Goal: Task Accomplishment & Management: Manage account settings

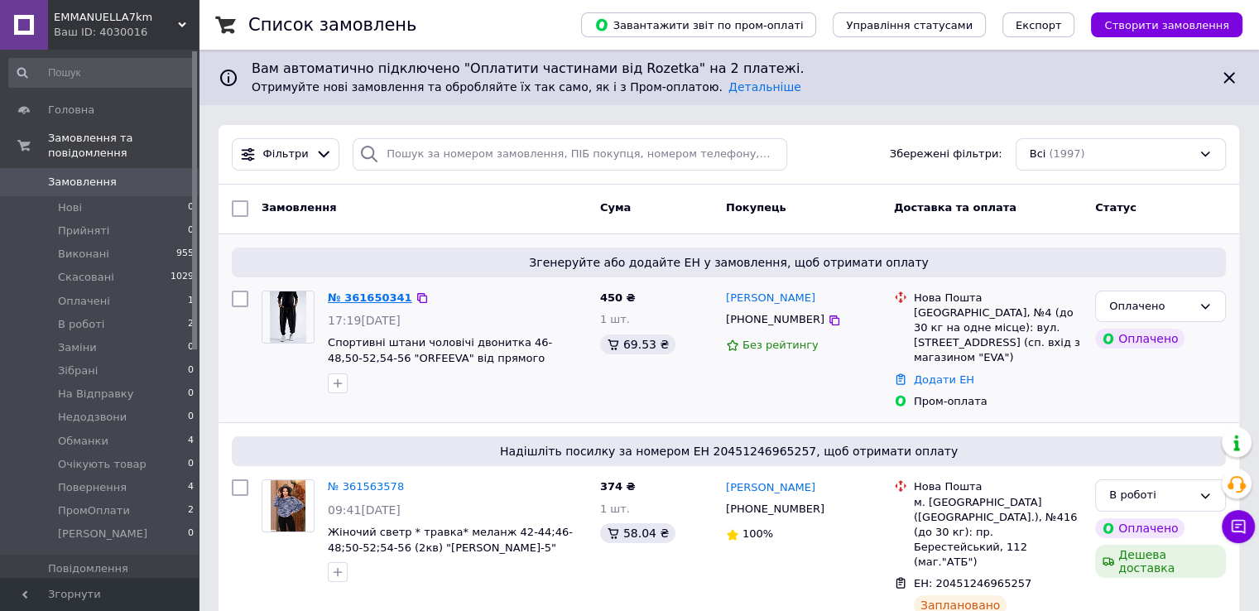
click at [358, 300] on link "№ 361650341" at bounding box center [370, 297] width 84 height 12
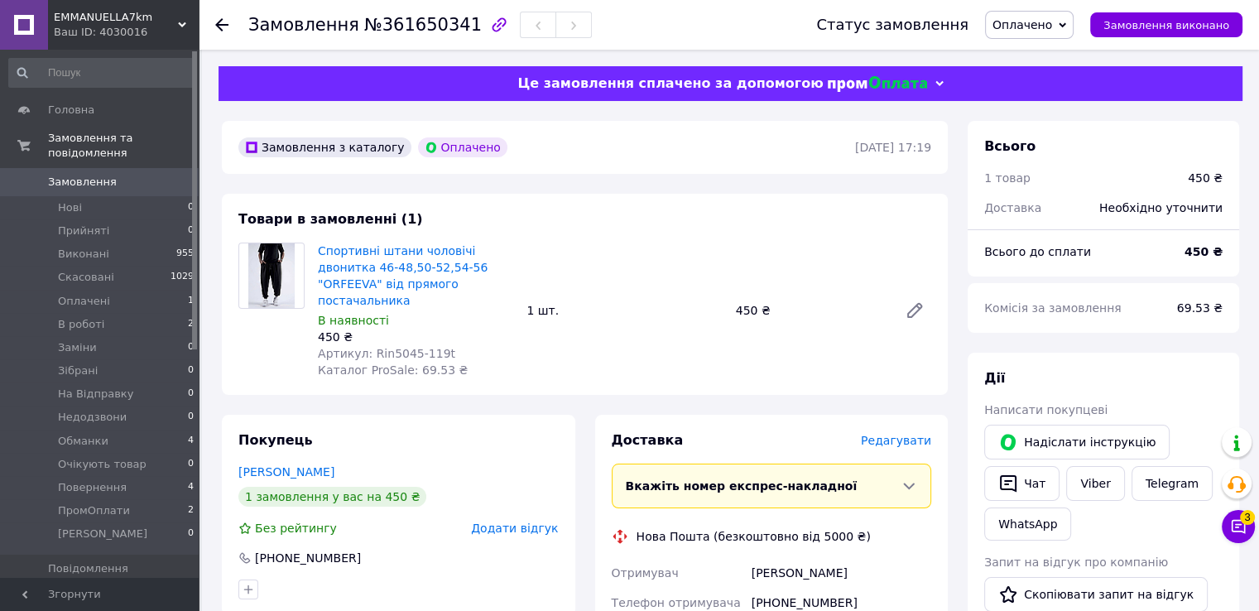
click at [1242, 527] on icon at bounding box center [1238, 526] width 17 height 17
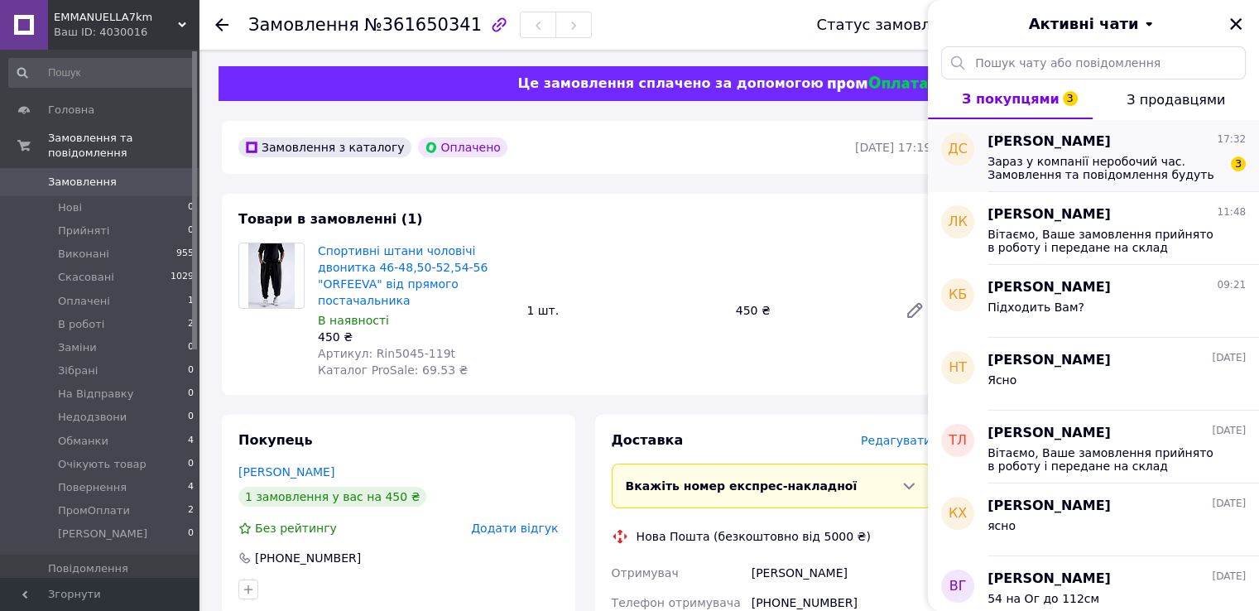
click at [995, 177] on span "Зараз у компанії неробочий час. Замовлення та повідомлення будуть оброблені в н…" at bounding box center [1105, 168] width 235 height 26
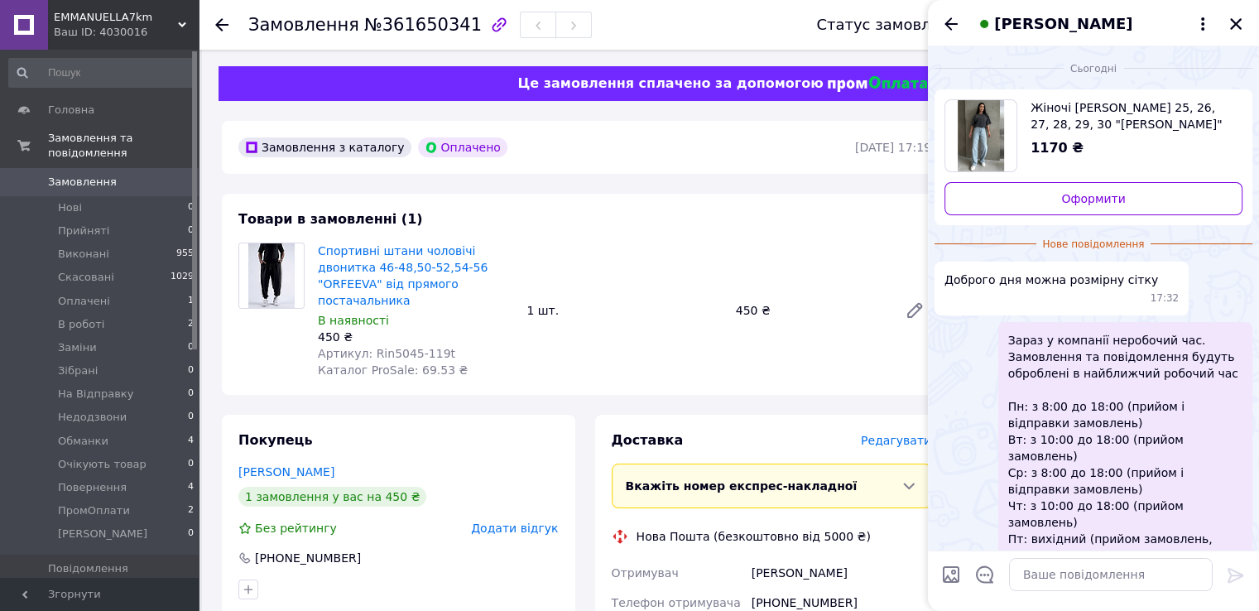
scroll to position [83, 0]
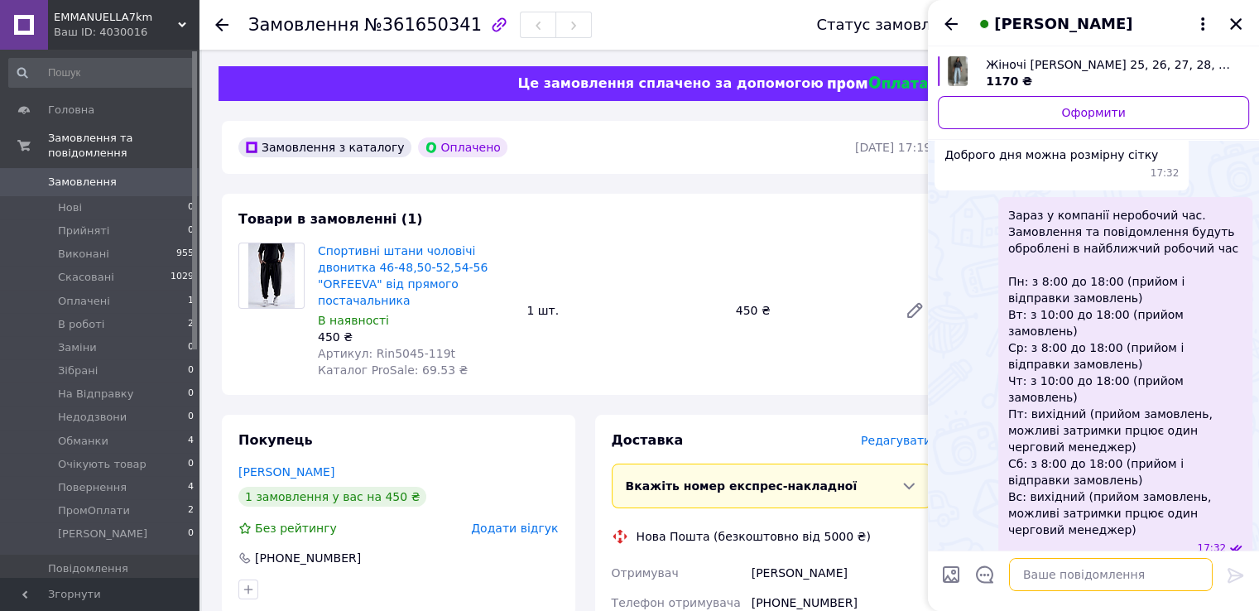
click at [1147, 565] on textarea at bounding box center [1111, 574] width 204 height 33
type textarea "Добрий день"
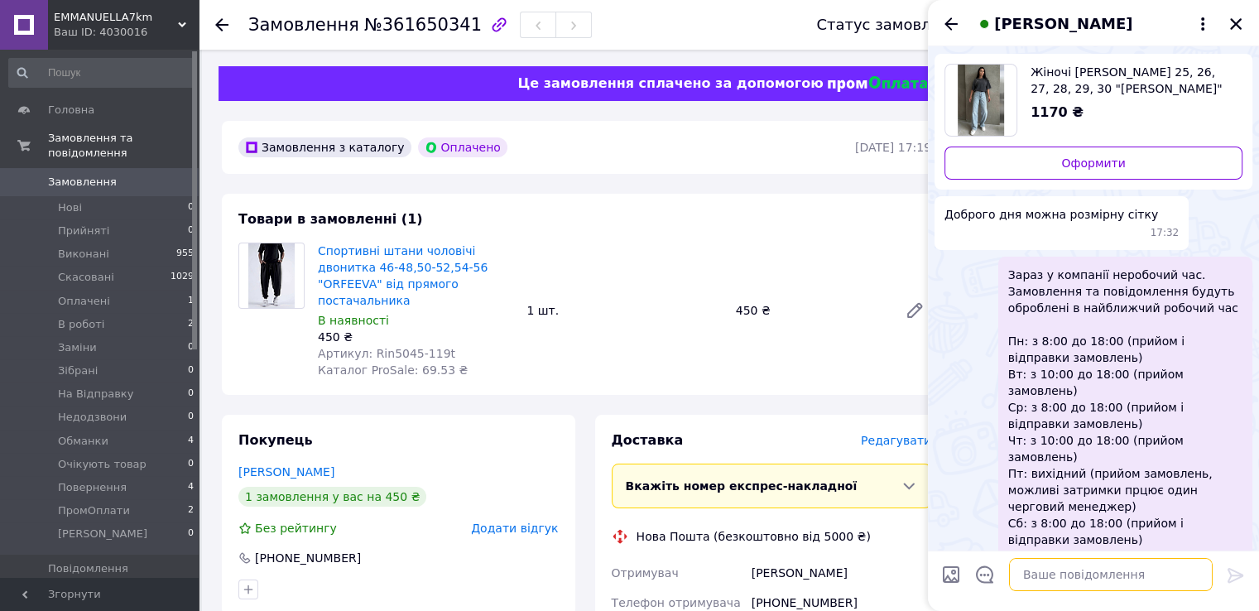
scroll to position [78, 0]
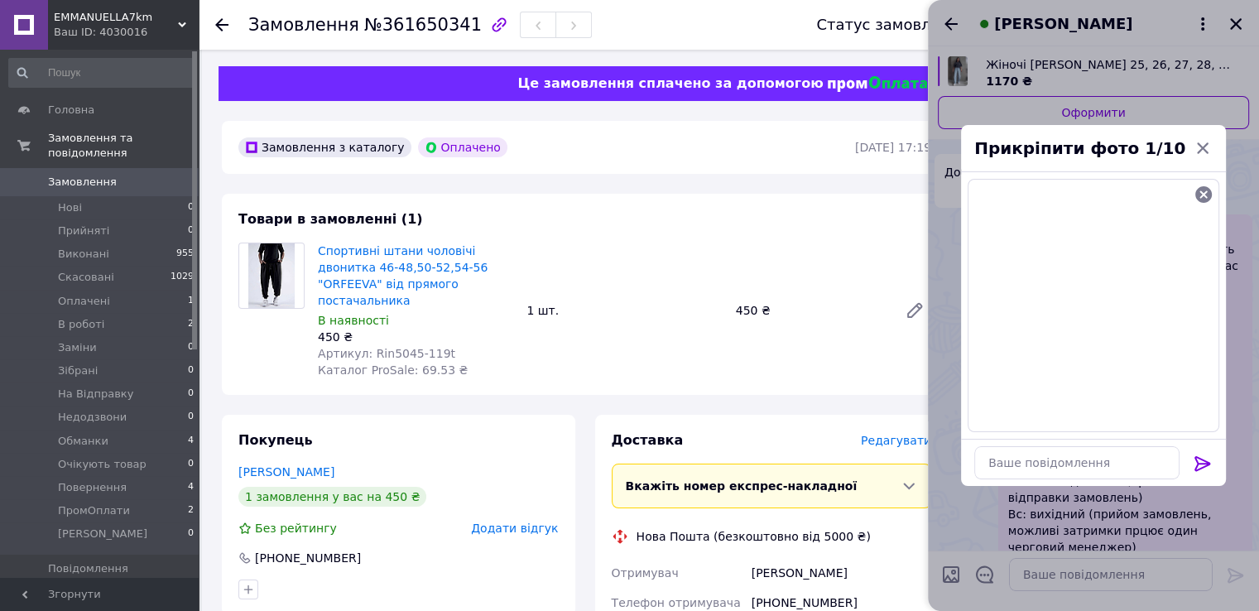
click at [1193, 462] on icon at bounding box center [1203, 464] width 20 height 20
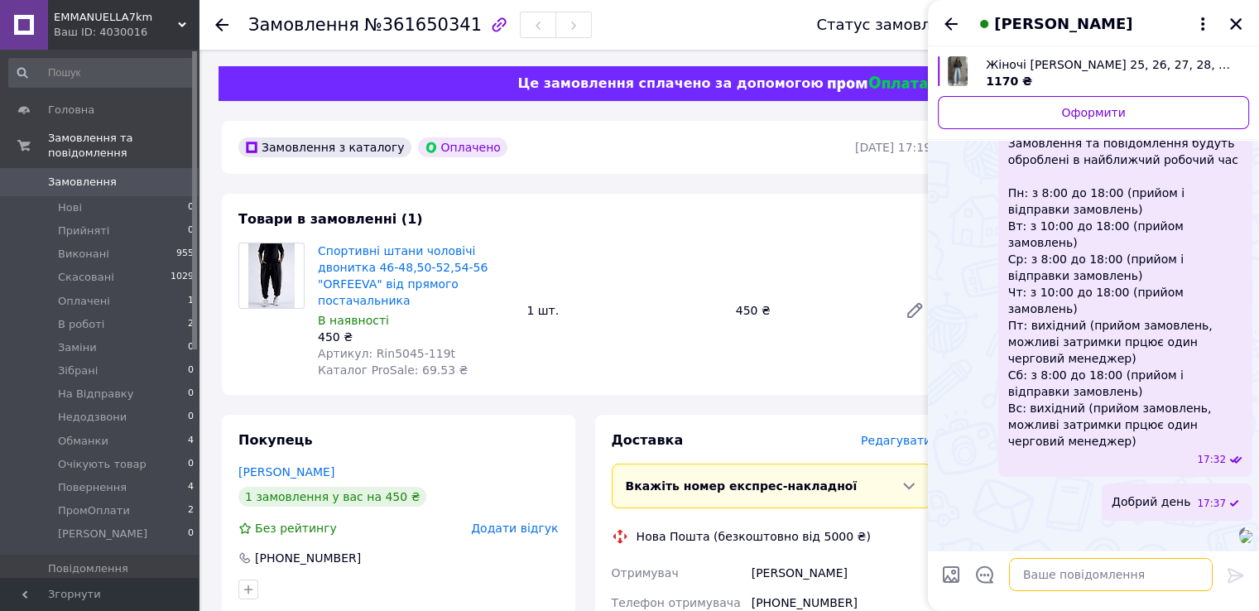
click at [1043, 577] on textarea at bounding box center [1111, 574] width 204 height 33
paste textarea "Який колір та розмір Ви бажаєте?"
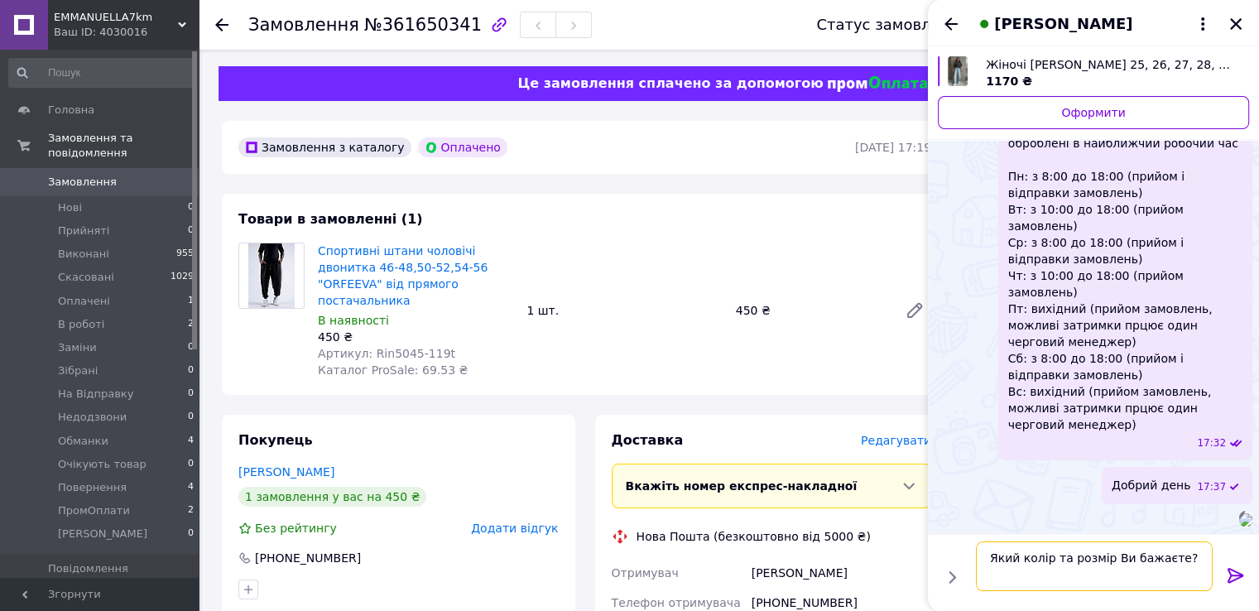
drag, startPoint x: 1059, startPoint y: 556, endPoint x: 1020, endPoint y: 560, distance: 39.1
click at [1020, 560] on textarea "Який колір та розмір Ви бажаєте?" at bounding box center [1094, 566] width 237 height 50
type textarea "[PERSON_NAME] розмір Ви бажаєте?"
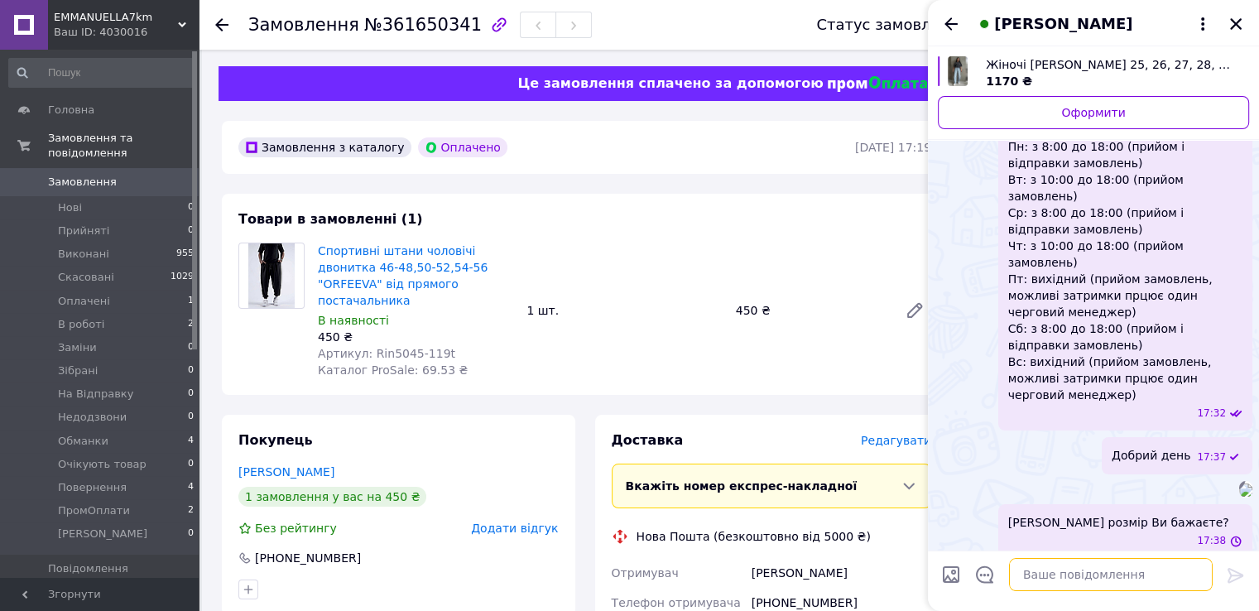
scroll to position [334, 0]
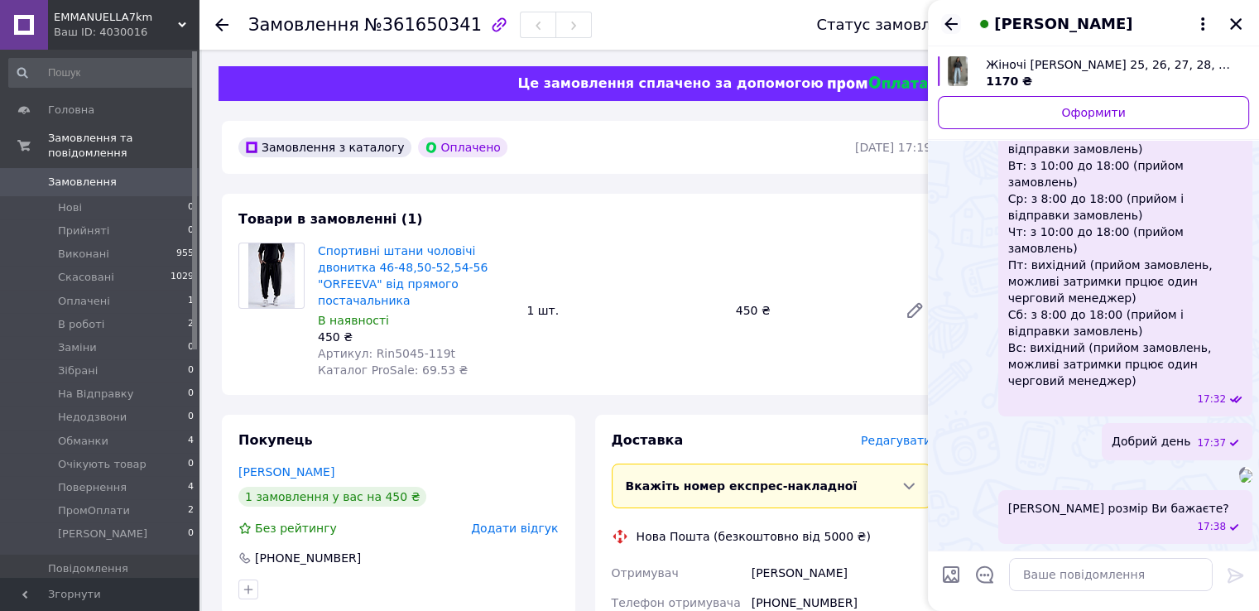
click at [942, 26] on icon "Назад" at bounding box center [951, 24] width 20 height 20
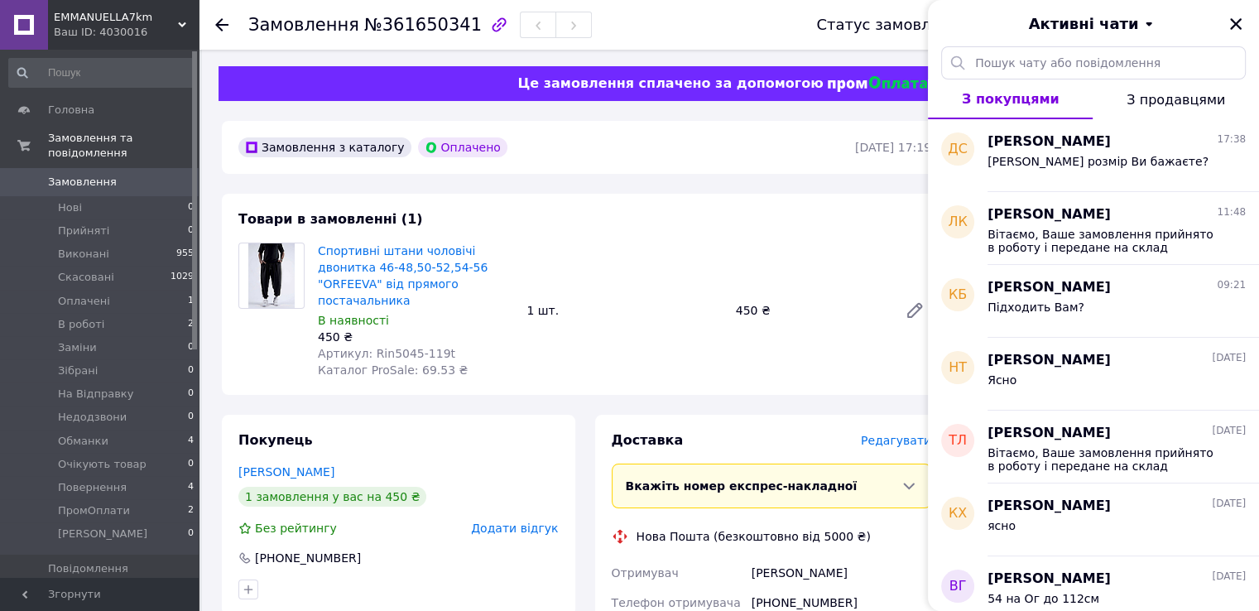
click at [1225, 25] on div "Активні чати" at bounding box center [1093, 23] width 331 height 46
click at [1237, 21] on icon "Закрити" at bounding box center [1236, 24] width 15 height 15
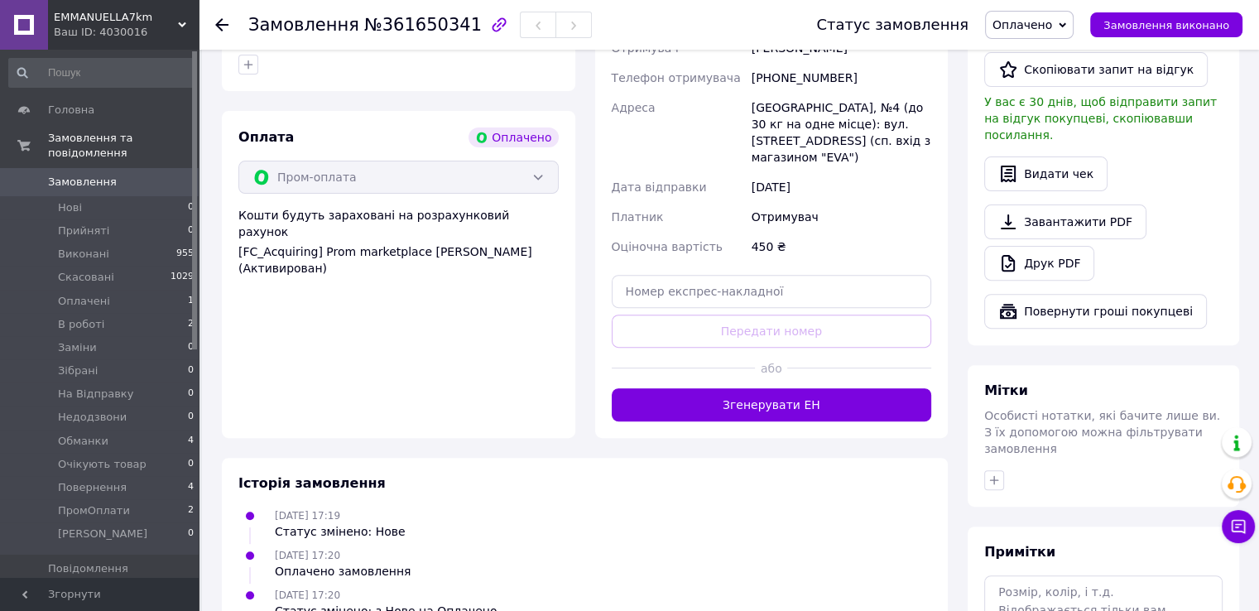
scroll to position [646, 0]
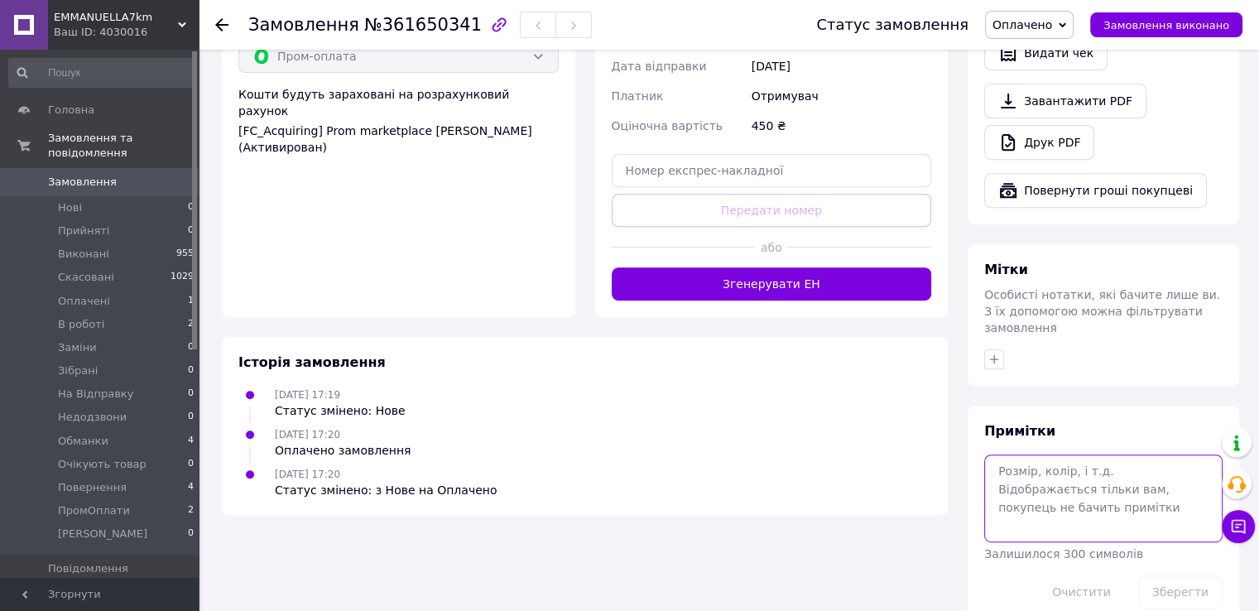
click at [1101, 504] on textarea at bounding box center [1103, 498] width 238 height 88
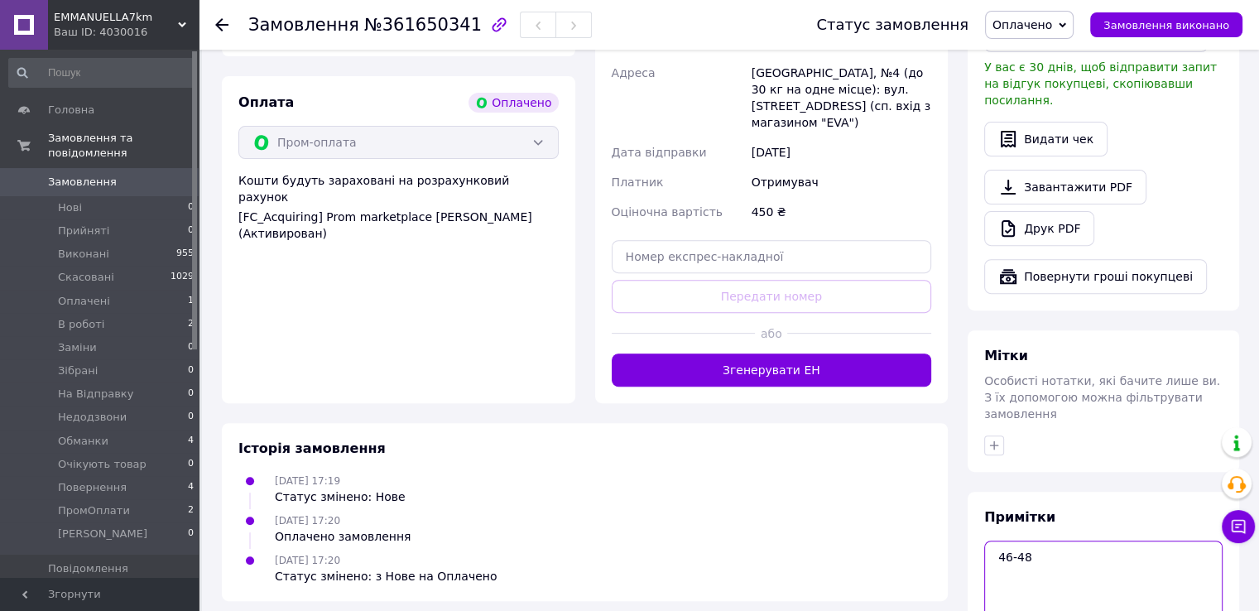
scroll to position [563, 0]
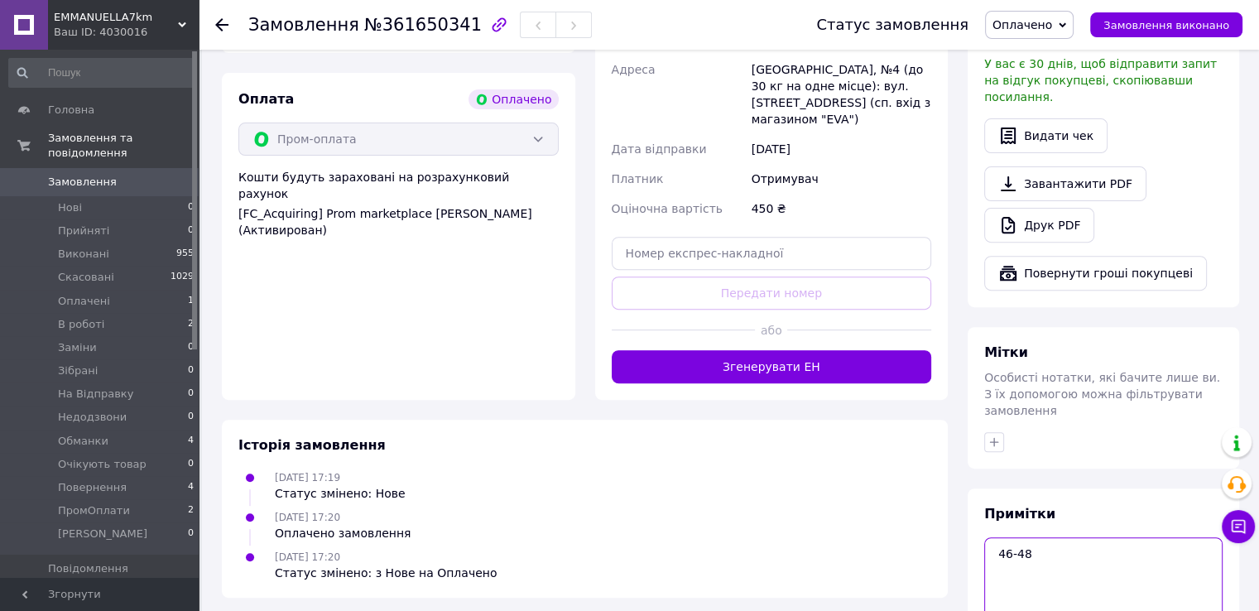
click at [1016, 537] on textarea "46-48" at bounding box center [1103, 581] width 238 height 88
paste textarea "#опл ПромОплата"
click at [1043, 537] on textarea "#опл ПромОплата 46-48" at bounding box center [1103, 581] width 238 height 88
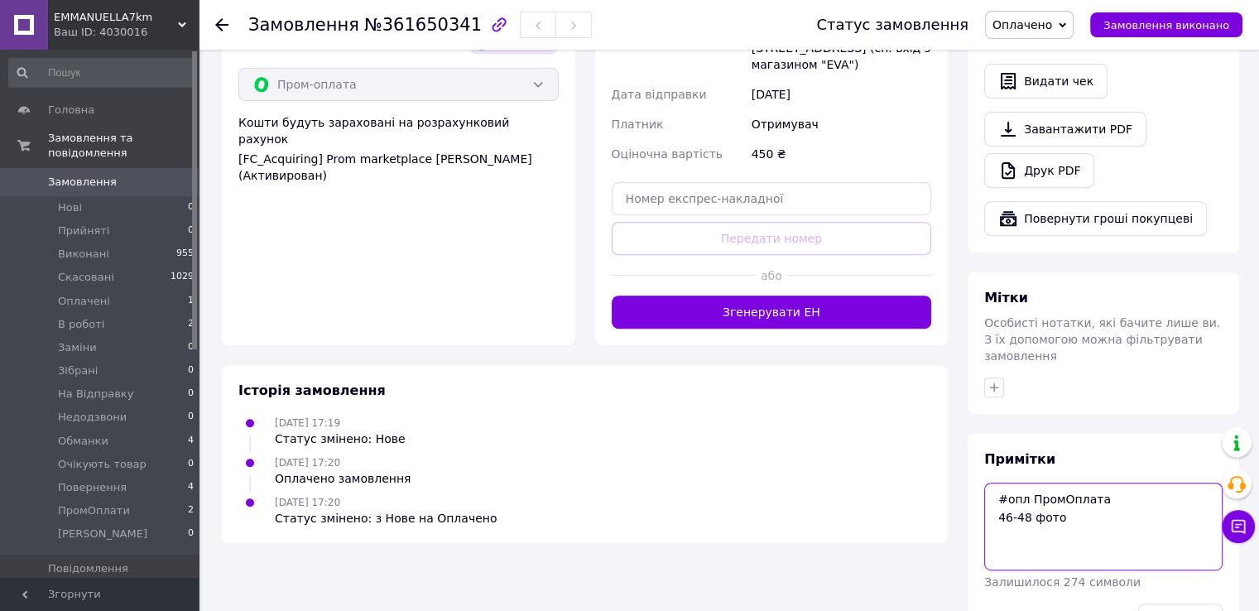
scroll to position [646, 0]
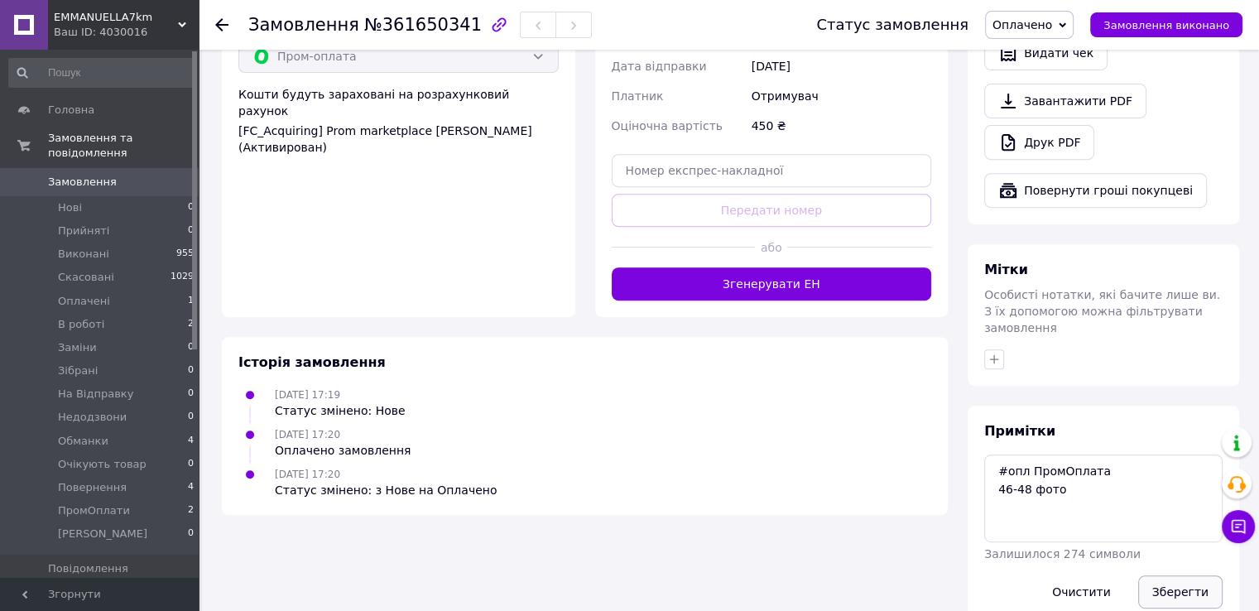
click at [1215, 575] on button "Зберегти" at bounding box center [1180, 591] width 84 height 33
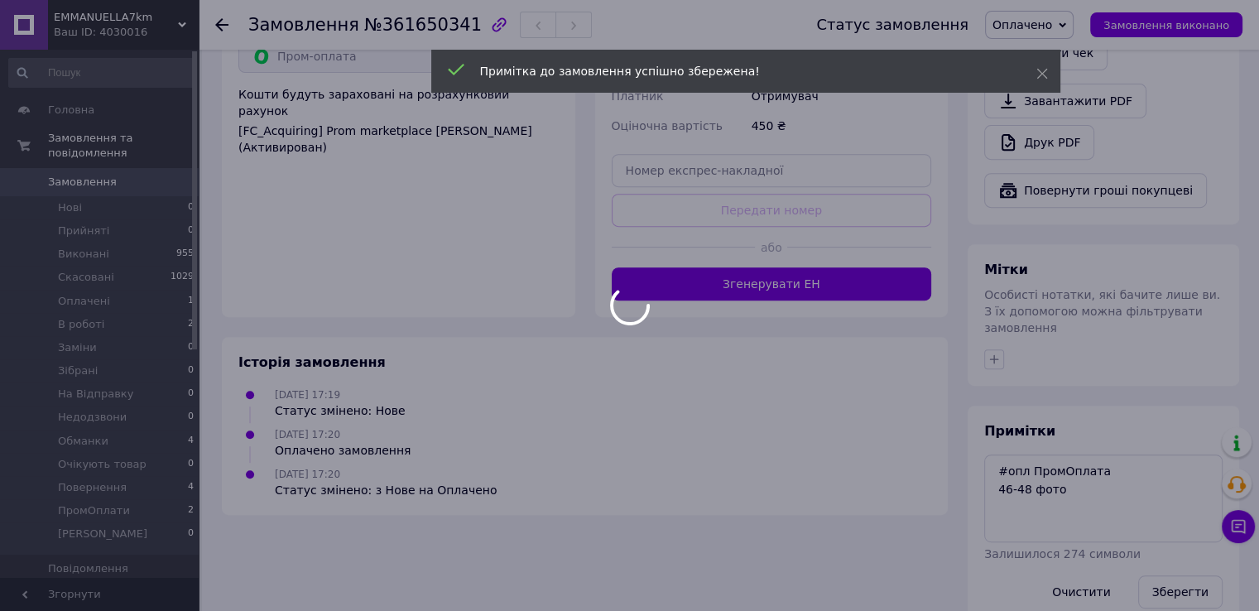
click at [1135, 475] on div at bounding box center [629, 305] width 1259 height 611
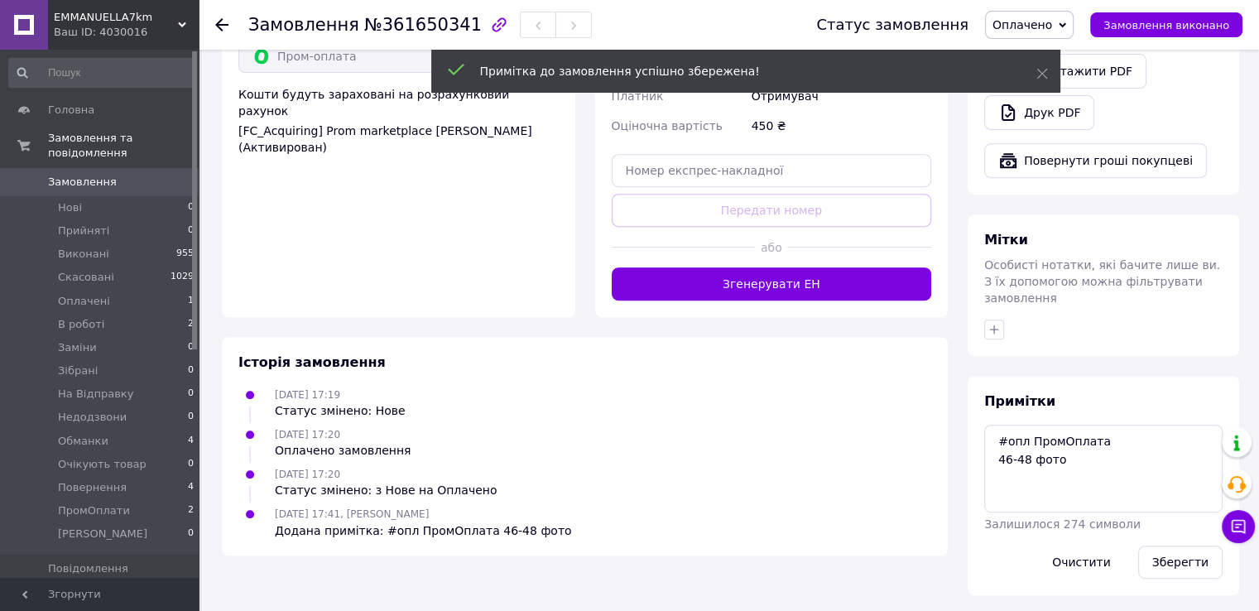
scroll to position [616, 0]
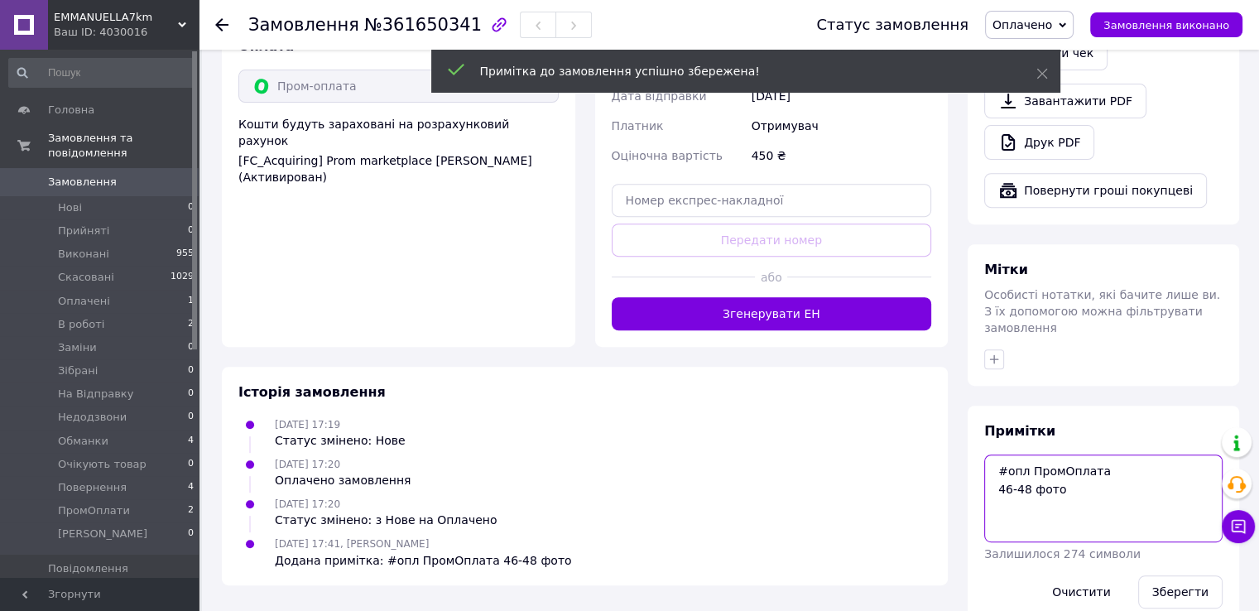
click at [1128, 464] on textarea "#опл ПромОплата 46-48 фото" at bounding box center [1103, 498] width 238 height 88
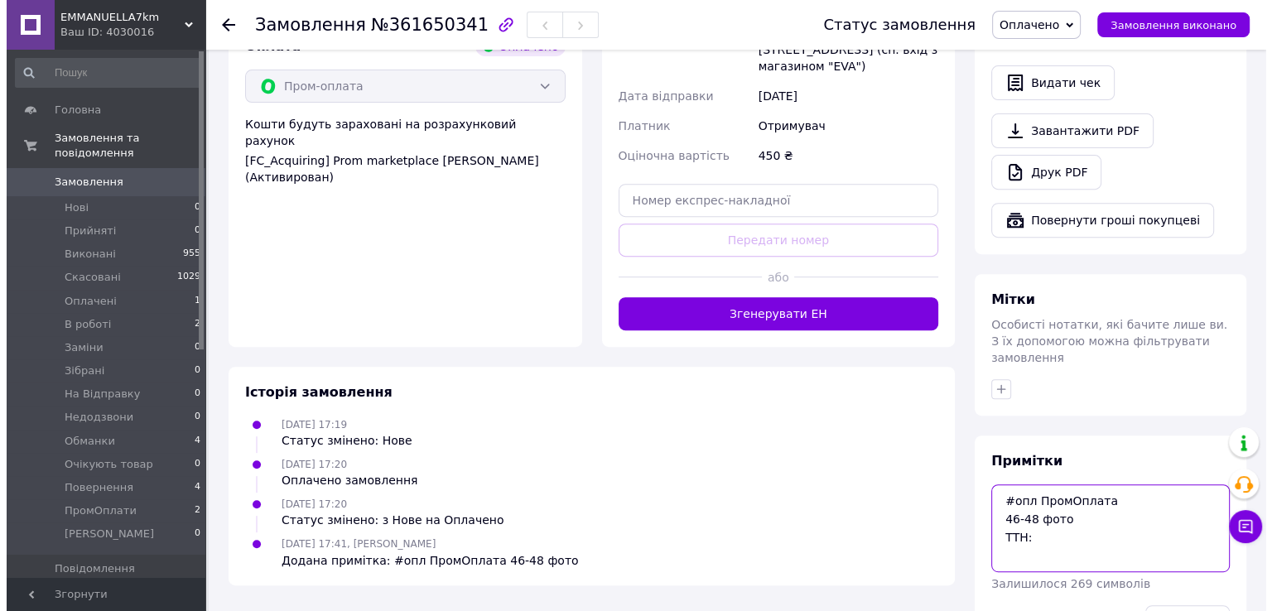
scroll to position [285, 0]
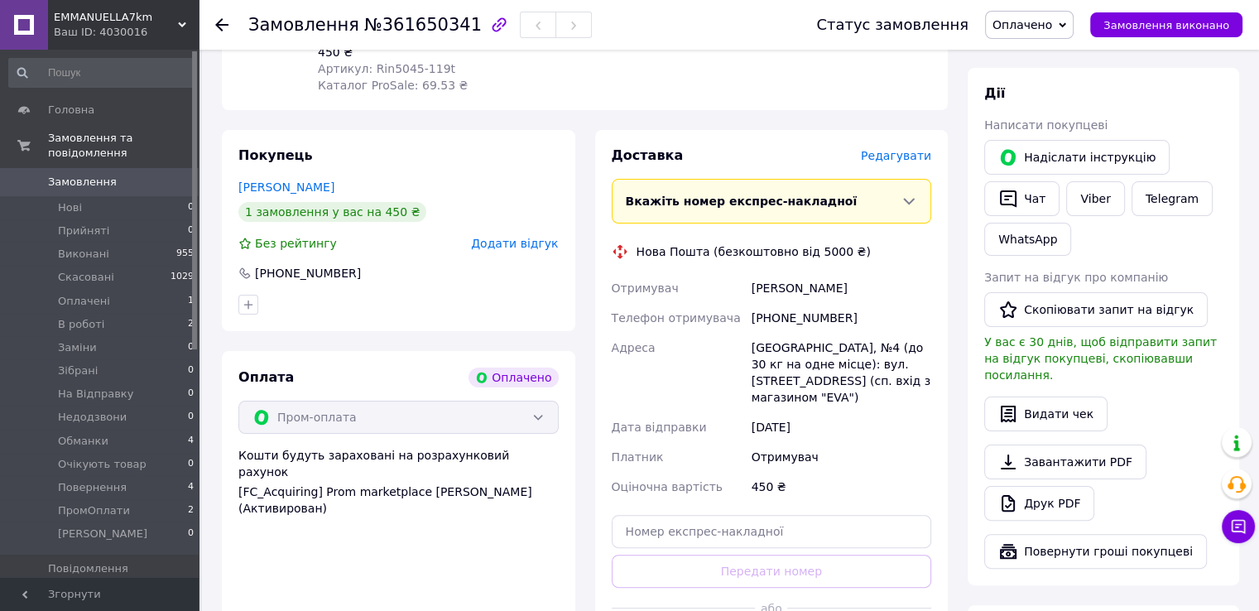
type textarea "#опл ПромОплата 46-48 фото ТТН:"
click at [888, 149] on span "Редагувати" at bounding box center [896, 155] width 70 height 13
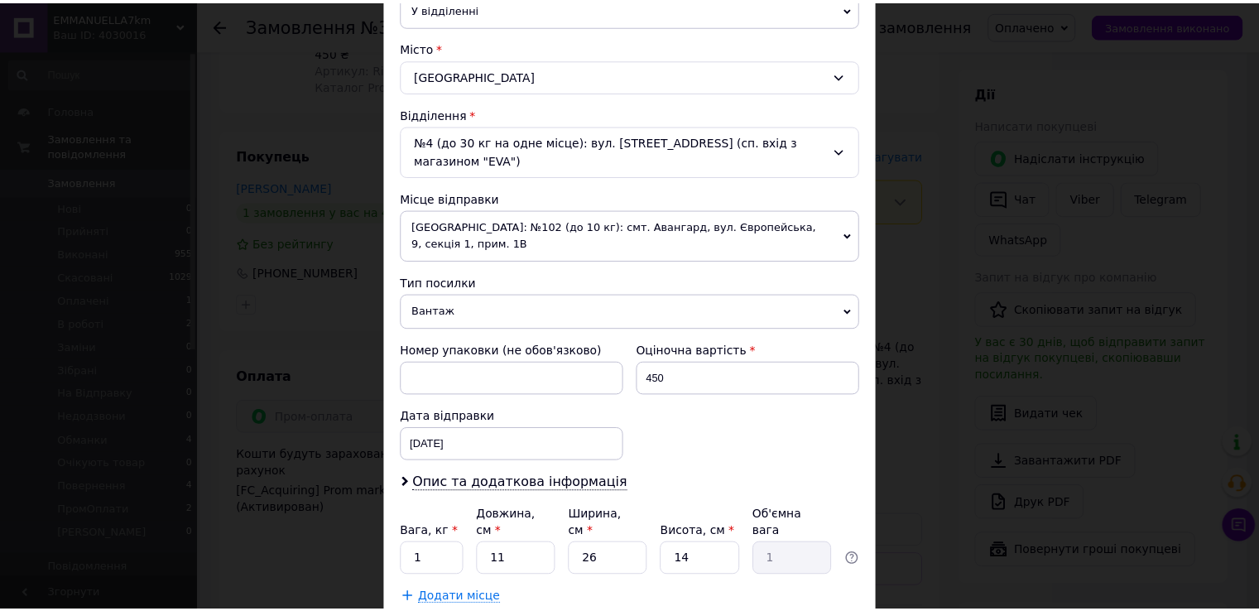
scroll to position [483, 0]
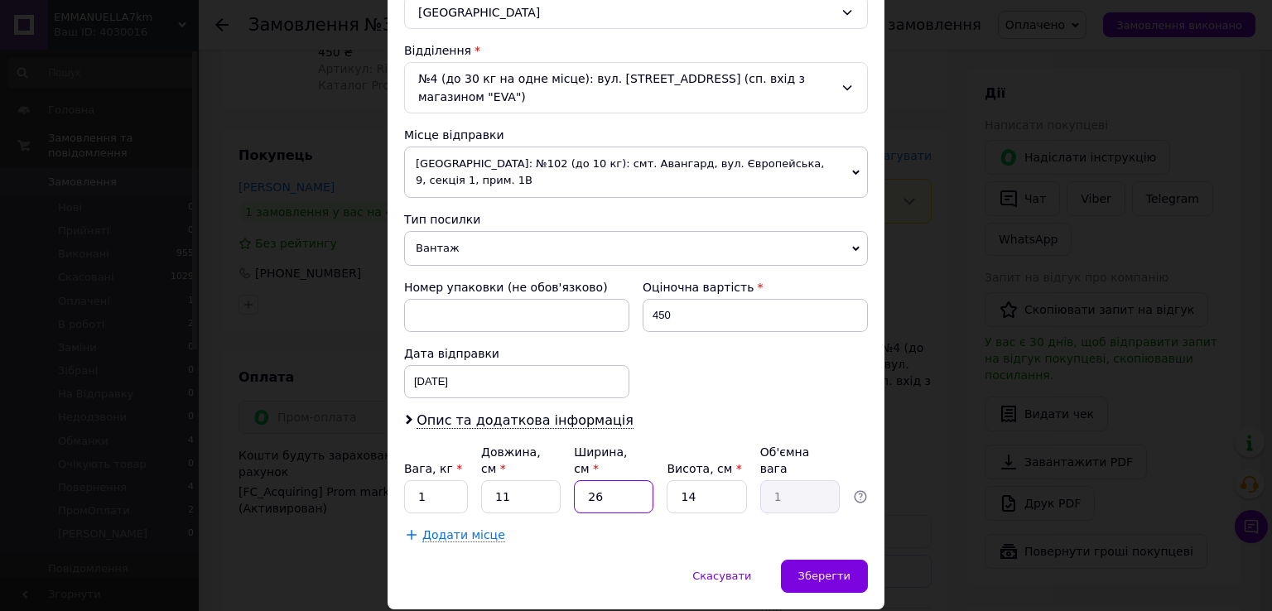
click at [619, 480] on input "26" at bounding box center [613, 496] width 79 height 33
type input "1"
type input "0.1"
type input "1"
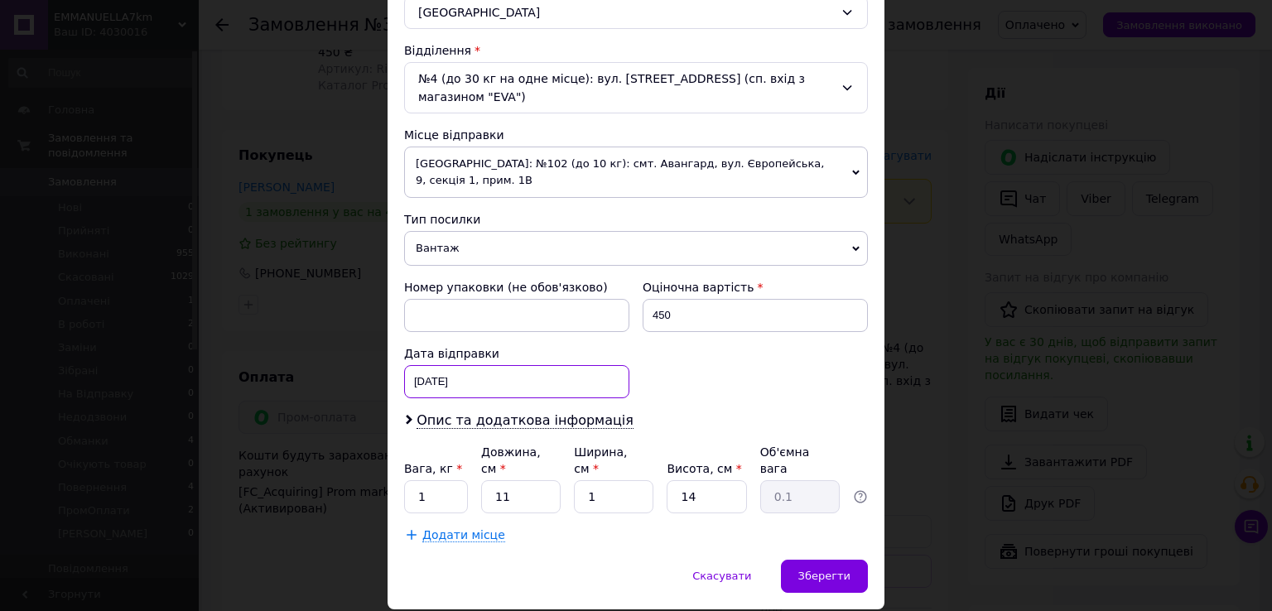
click at [469, 365] on div "12.09.2025 < 2025 > < Сентябрь > Пн Вт Ср Чт Пт Сб Вс 1 2 3 4 5 6 7 8 9 10 11 1…" at bounding box center [516, 381] width 225 height 33
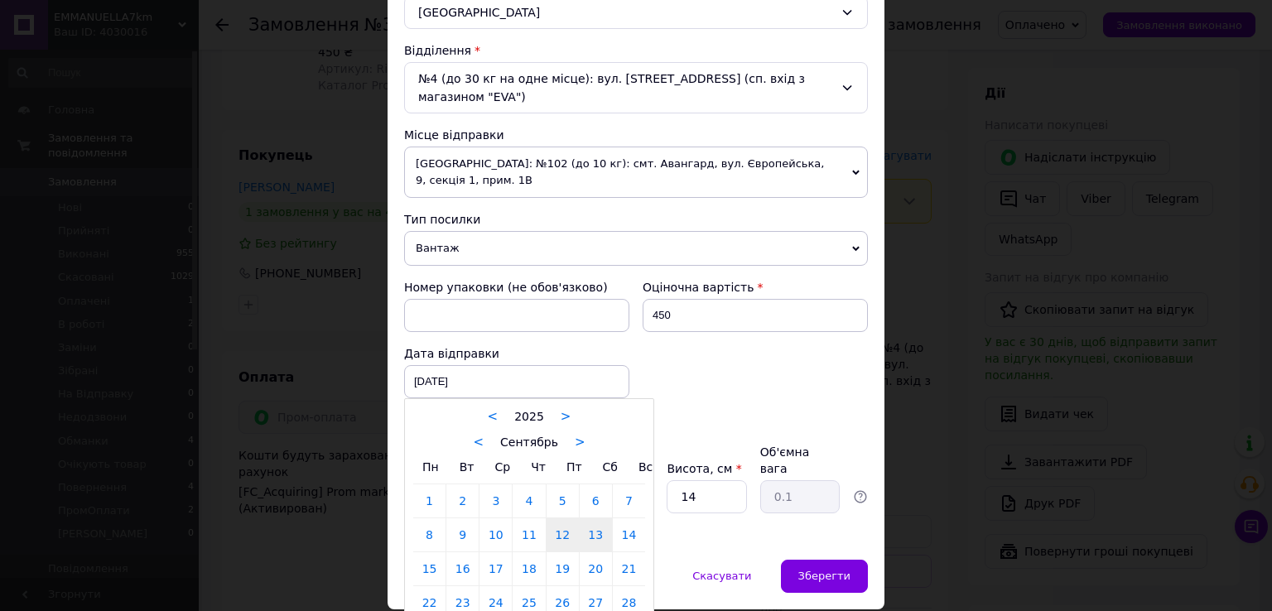
click at [598, 518] on link "13" at bounding box center [595, 534] width 32 height 33
type input "13.09.2025"
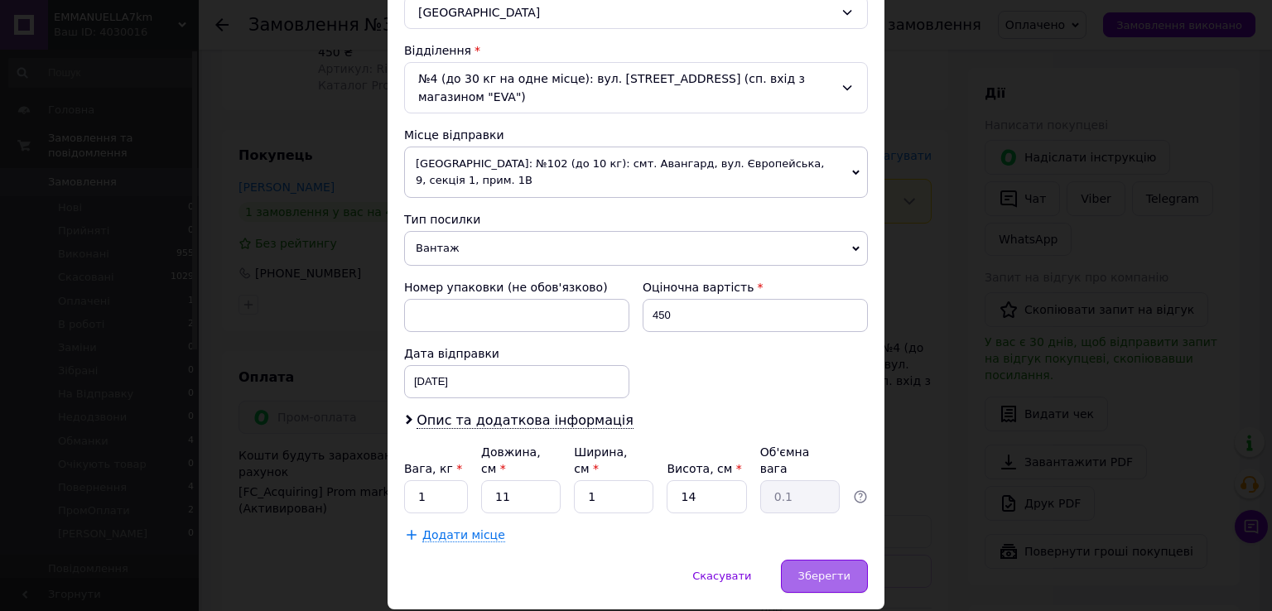
click at [815, 560] on div "Зберегти" at bounding box center [824, 576] width 87 height 33
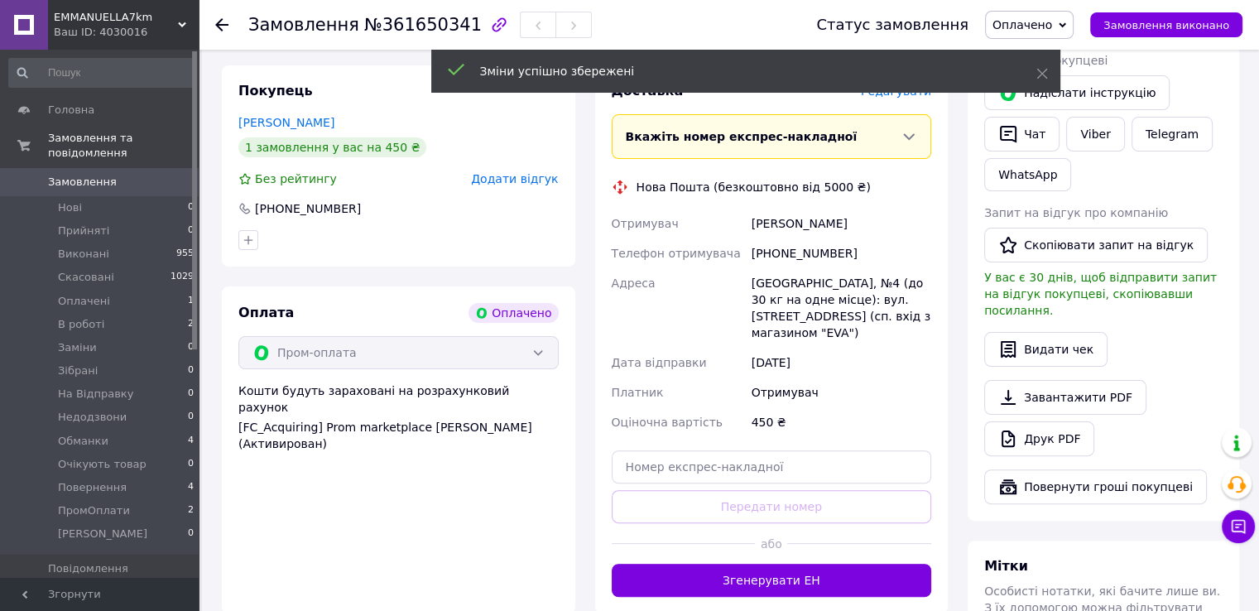
scroll to position [450, 0]
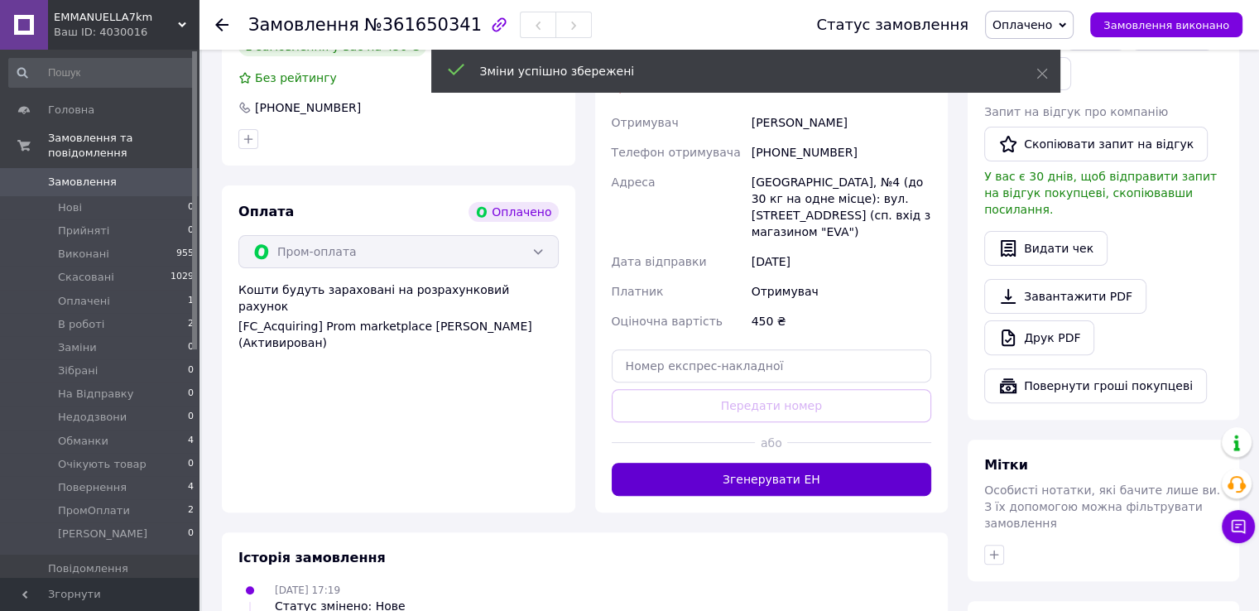
click at [834, 463] on button "Згенерувати ЕН" at bounding box center [772, 479] width 320 height 33
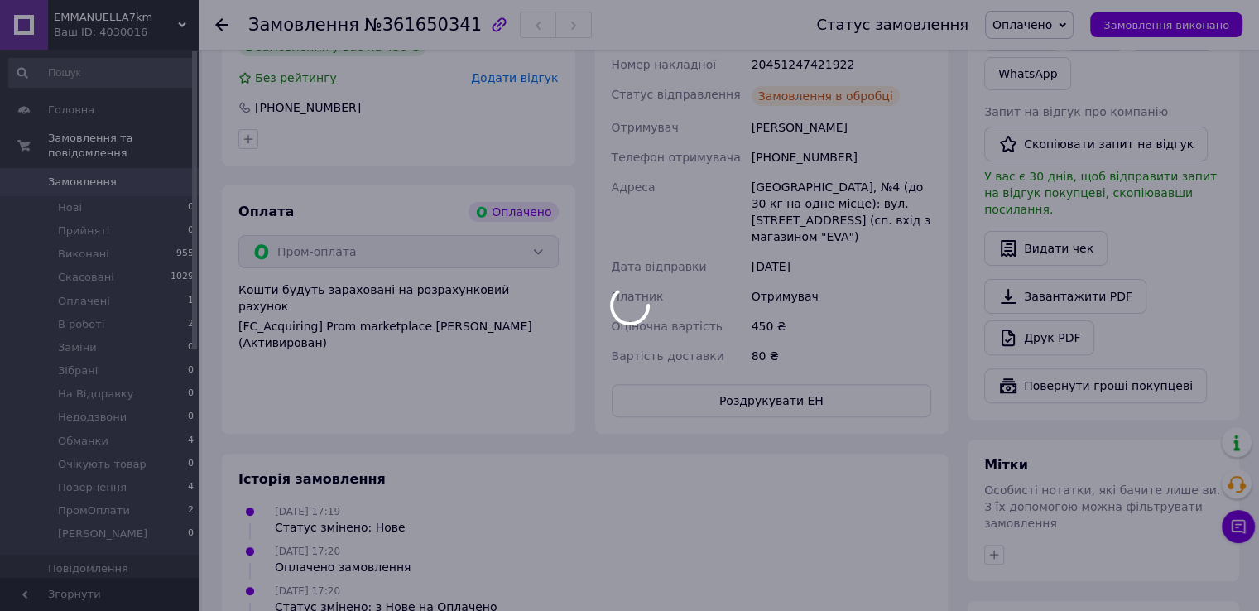
scroll to position [368, 0]
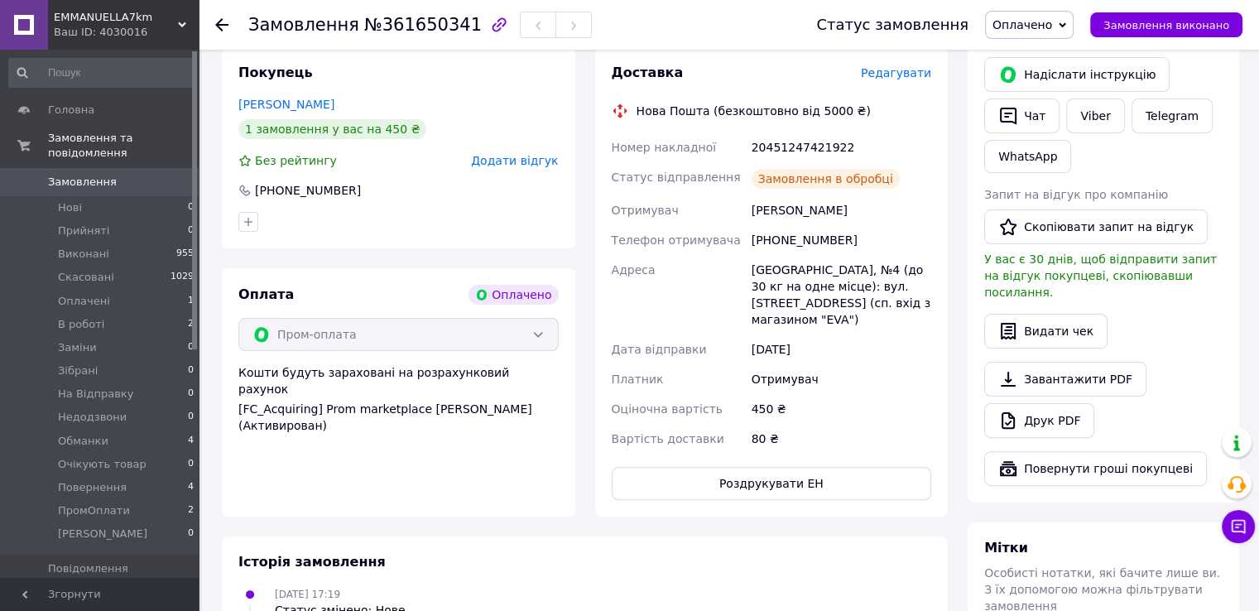
click at [785, 132] on div "20451247421922" at bounding box center [841, 147] width 186 height 30
copy div "20451247421922"
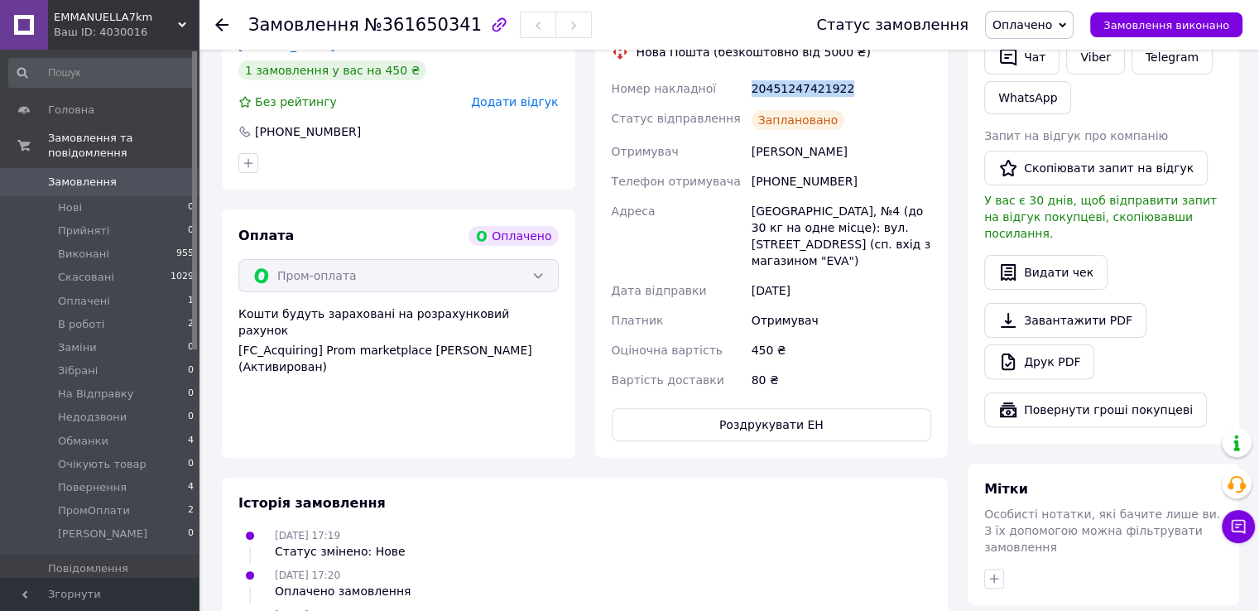
scroll to position [616, 0]
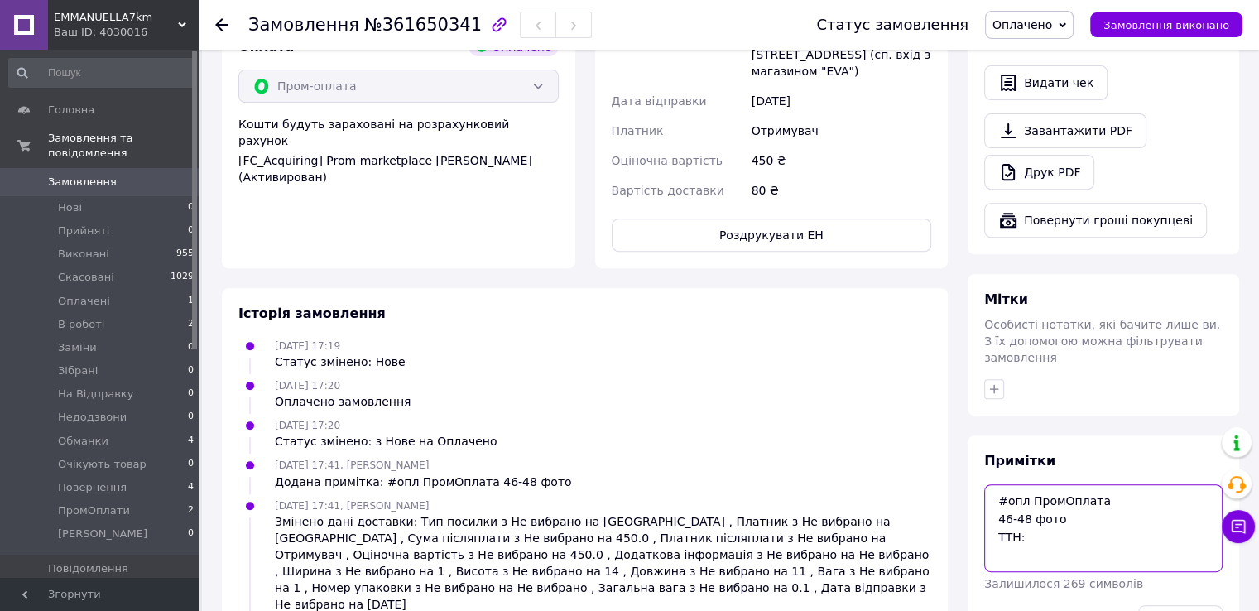
click at [1066, 502] on textarea "#опл ПромОплата 46-48 фото ТТН:" at bounding box center [1103, 528] width 238 height 88
paste textarea "20451247421922"
type textarea "#опл ПромОплата 46-48 фото ТТН:20451247421922"
click at [1165, 605] on button "Зберегти" at bounding box center [1180, 621] width 84 height 33
drag, startPoint x: 1162, startPoint y: 502, endPoint x: 1000, endPoint y: 472, distance: 165.0
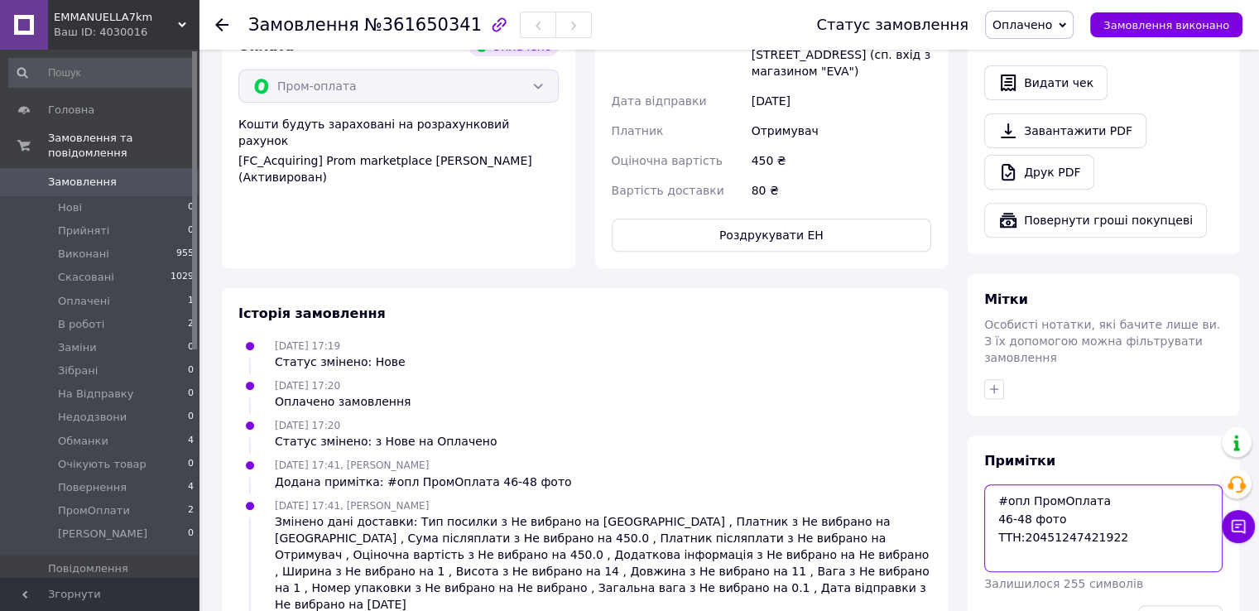
click at [1000, 484] on textarea "#опл ПромОплата 46-48 фото ТТН:20451247421922" at bounding box center [1103, 528] width 238 height 88
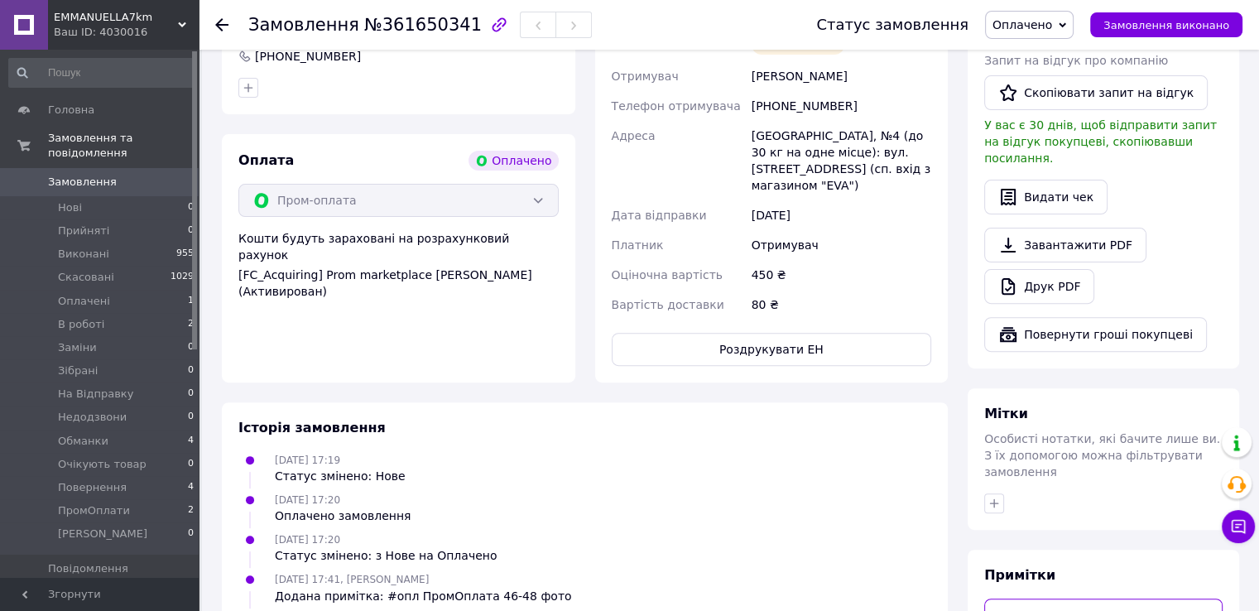
scroll to position [272, 0]
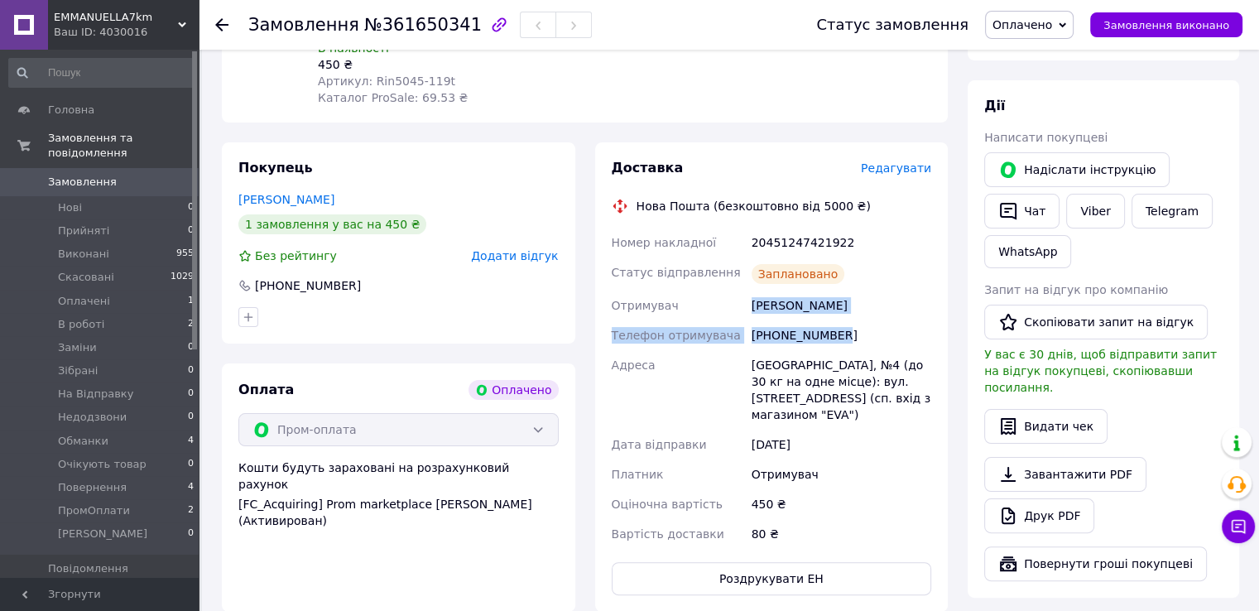
drag, startPoint x: 748, startPoint y: 289, endPoint x: 850, endPoint y: 318, distance: 105.9
click at [850, 318] on div "Номер накладної 20451247421922 Статус відправлення Заплановано Отримувач Горенк…" at bounding box center [771, 388] width 327 height 321
copy div "Горенко Руслан Телефон отримувача +380501670509"
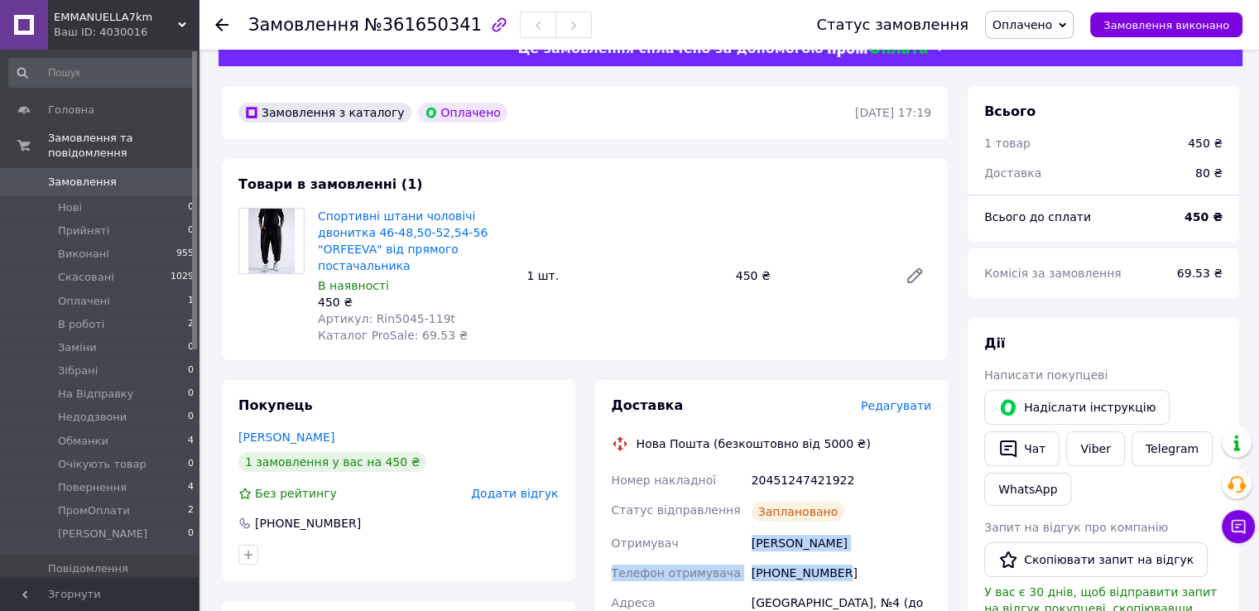
scroll to position [24, 0]
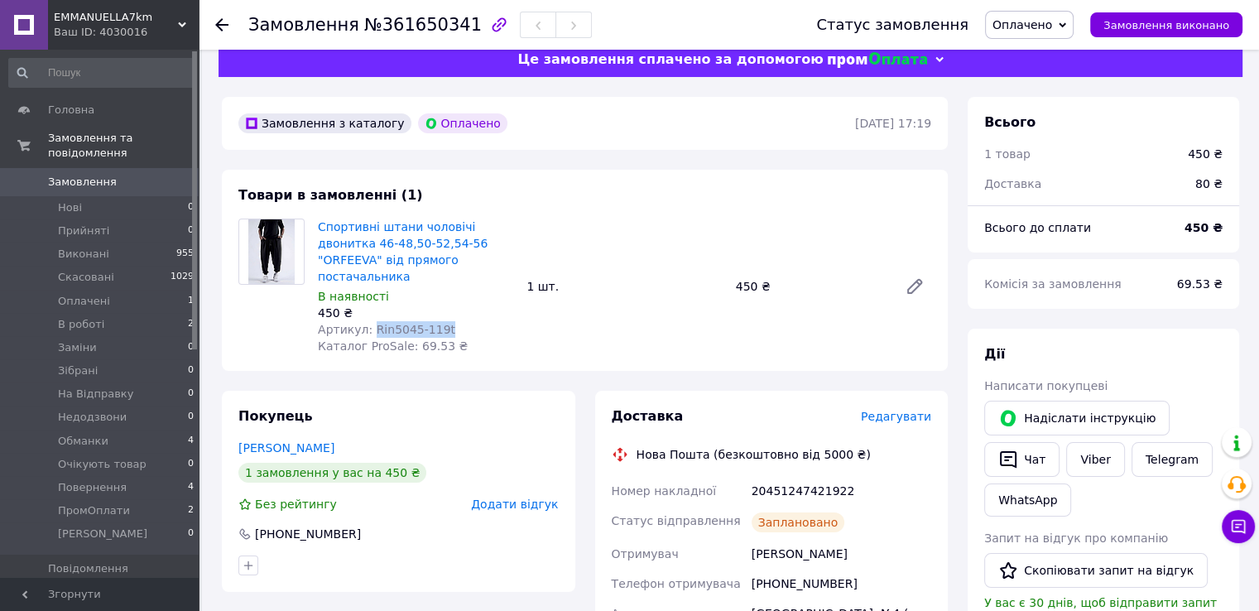
drag, startPoint x: 368, startPoint y: 317, endPoint x: 446, endPoint y: 318, distance: 78.6
click at [446, 321] on div "Артикул: Rin5045-119t" at bounding box center [415, 329] width 195 height 17
copy span "Rin5045-119t"
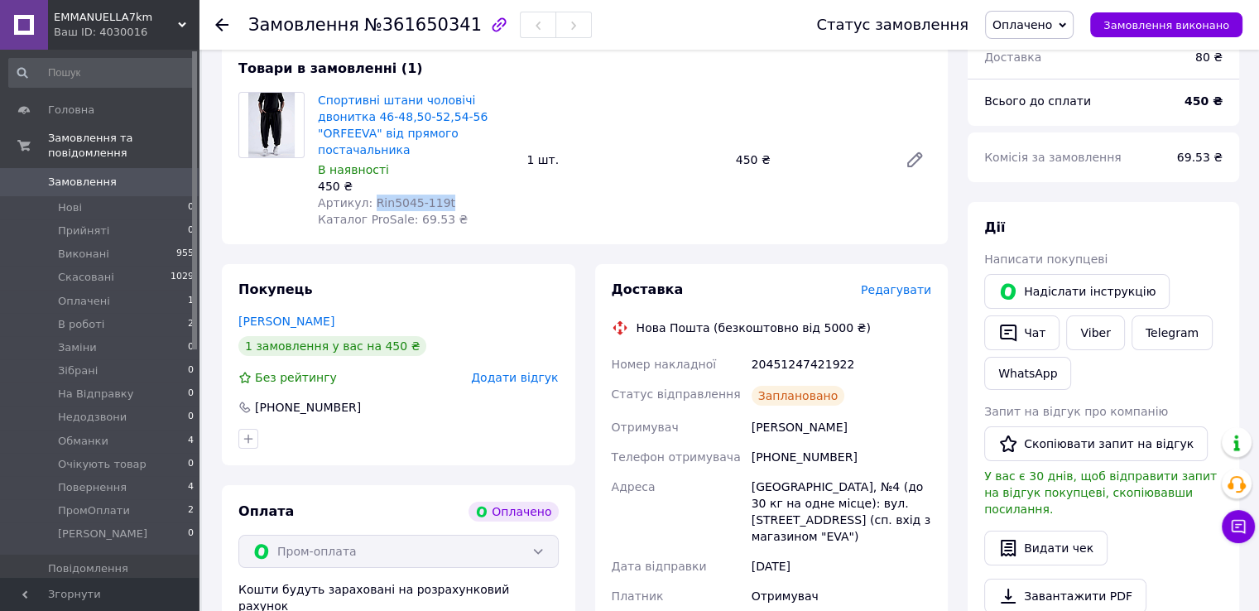
scroll to position [355, 0]
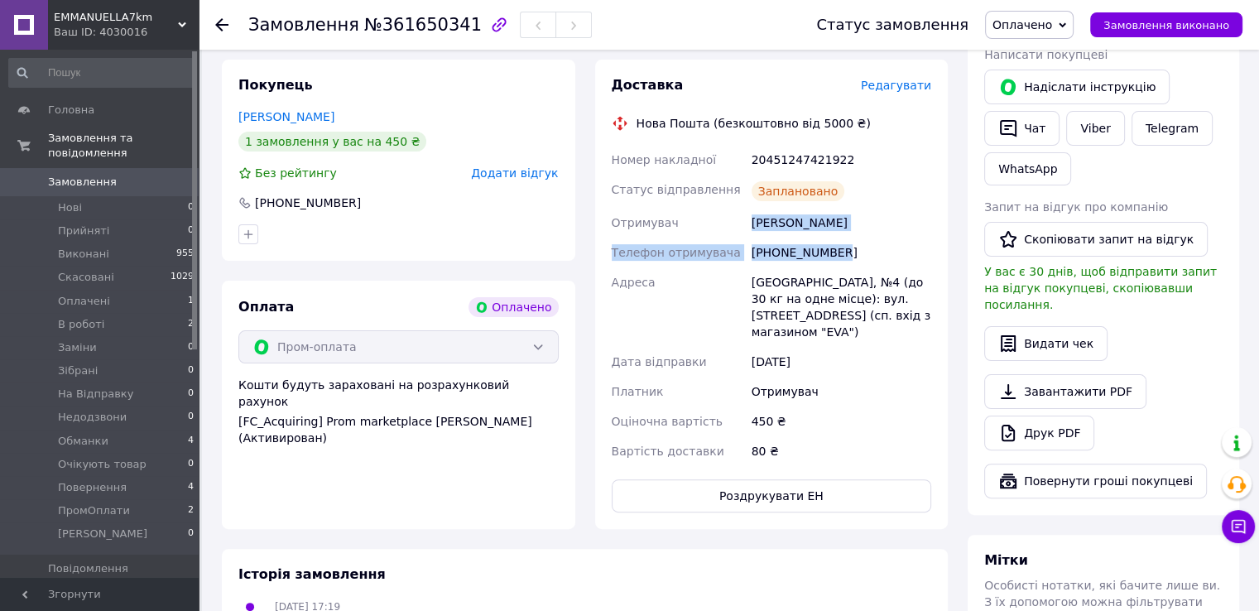
drag, startPoint x: 741, startPoint y: 206, endPoint x: 845, endPoint y: 228, distance: 106.5
click at [845, 228] on div "Номер накладної 20451247421922 Статус відправлення Заплановано Отримувач Горенк…" at bounding box center [771, 305] width 327 height 321
copy div "Отримувач Горенко Руслан Телефон отримувача +380501670509"
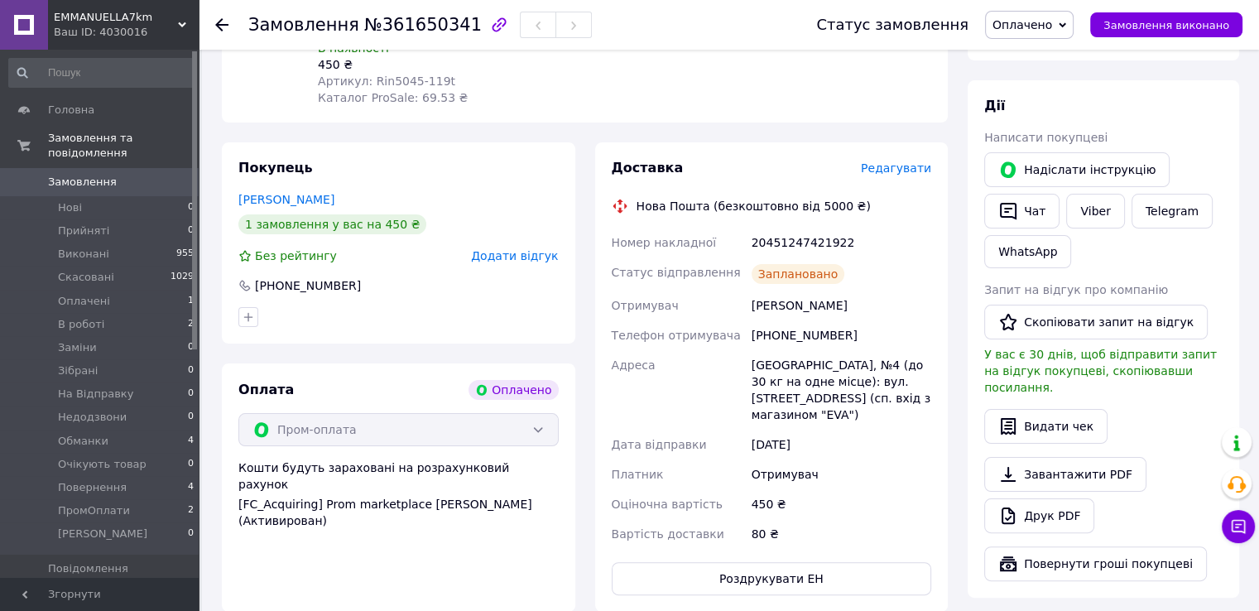
click at [784, 355] on div "[GEOGRAPHIC_DATA], №4 (до 30 кг на одне місце): вул. [STREET_ADDRESS] (сп. вхід…" at bounding box center [841, 389] width 186 height 79
copy div "Краматорськ"
click at [1046, 22] on span "Оплачено" at bounding box center [1023, 24] width 60 height 13
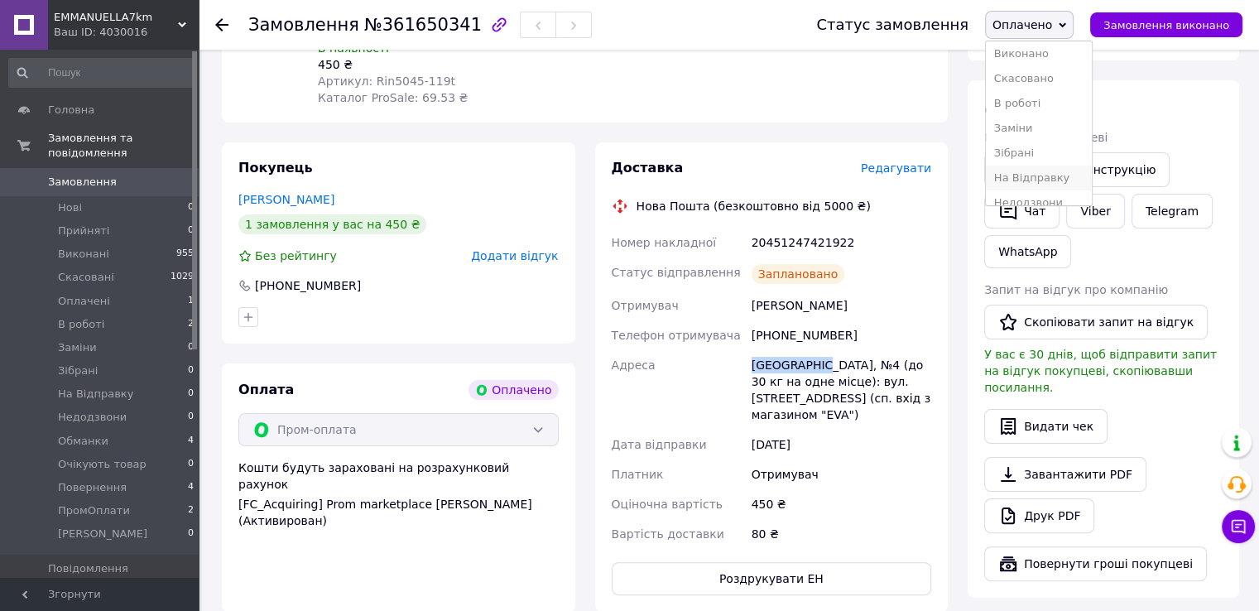
scroll to position [1, 0]
click at [1053, 137] on li "В роботі" at bounding box center [1039, 131] width 106 height 25
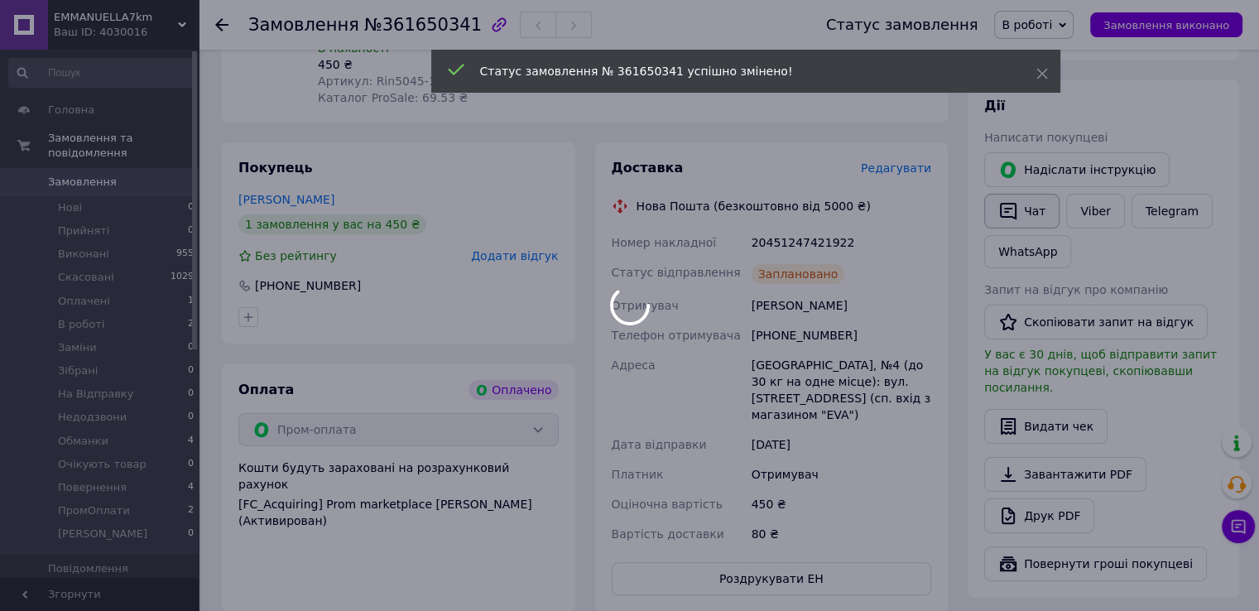
click at [1023, 214] on div at bounding box center [629, 305] width 1259 height 611
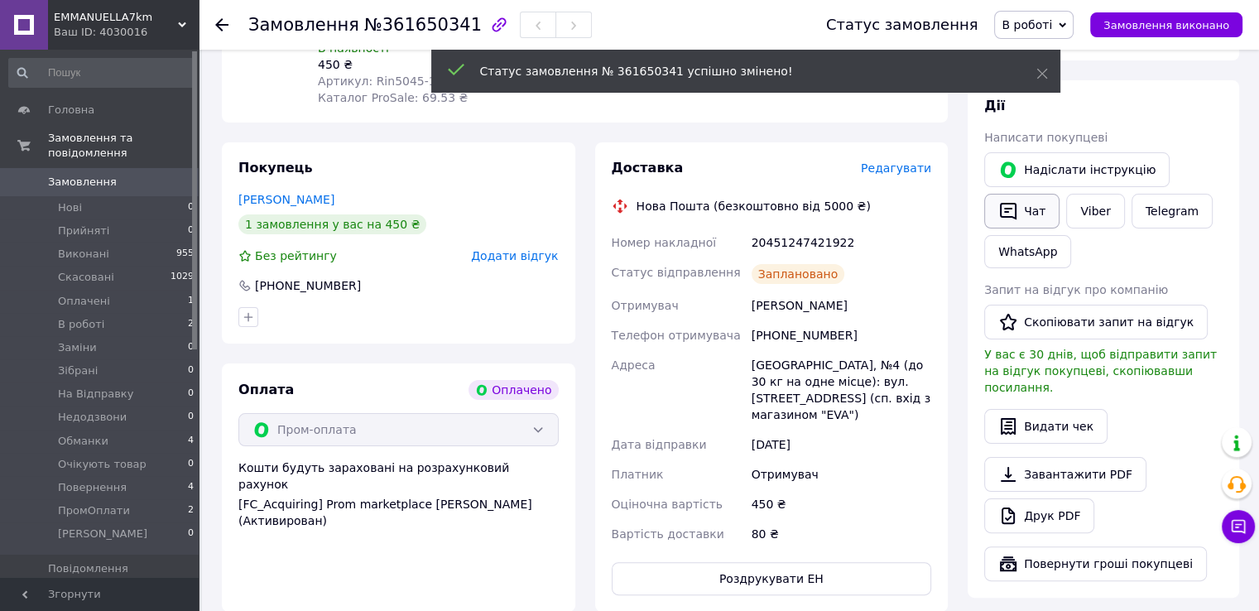
click at [1023, 214] on button "Чат" at bounding box center [1021, 211] width 75 height 35
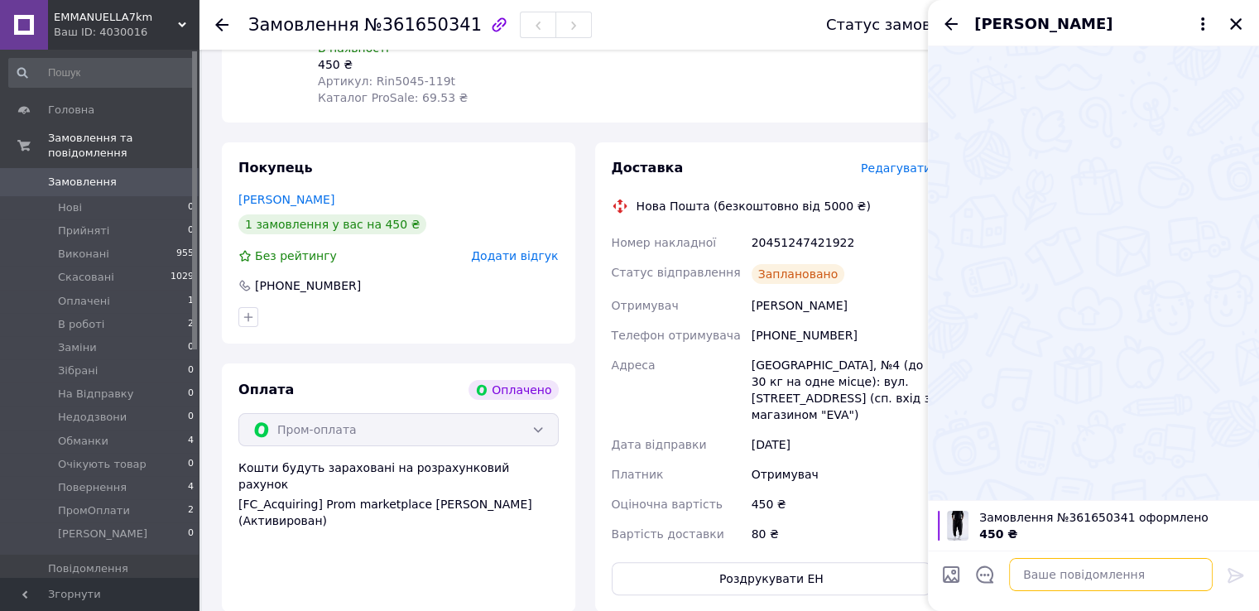
click at [1055, 574] on textarea at bounding box center [1111, 574] width 204 height 33
paste textarea "Вітаємо, Ваше замовлення прийнято в роботу і передане на склад 1000_VESHCHEY. У…"
type textarea "Вітаємо, Ваше замовлення прийнято в роботу і передане на склад 1000_VESHCHEY. У…"
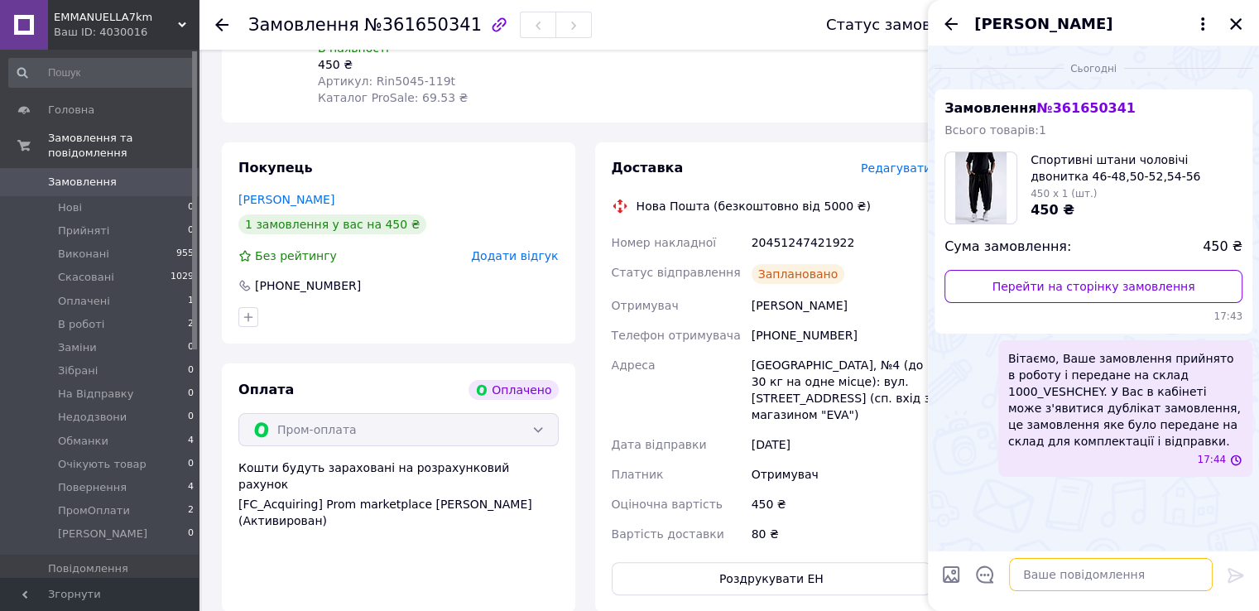
scroll to position [0, 0]
click at [1229, 25] on icon "Закрити" at bounding box center [1236, 24] width 15 height 15
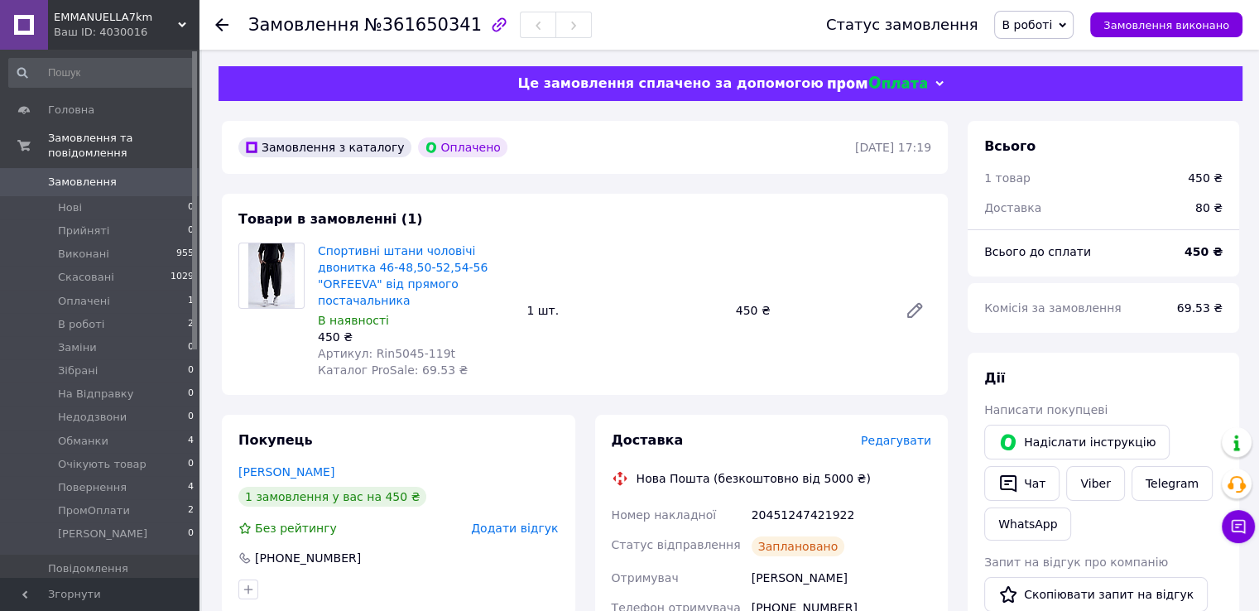
click at [123, 175] on span "Замовлення" at bounding box center [100, 182] width 105 height 15
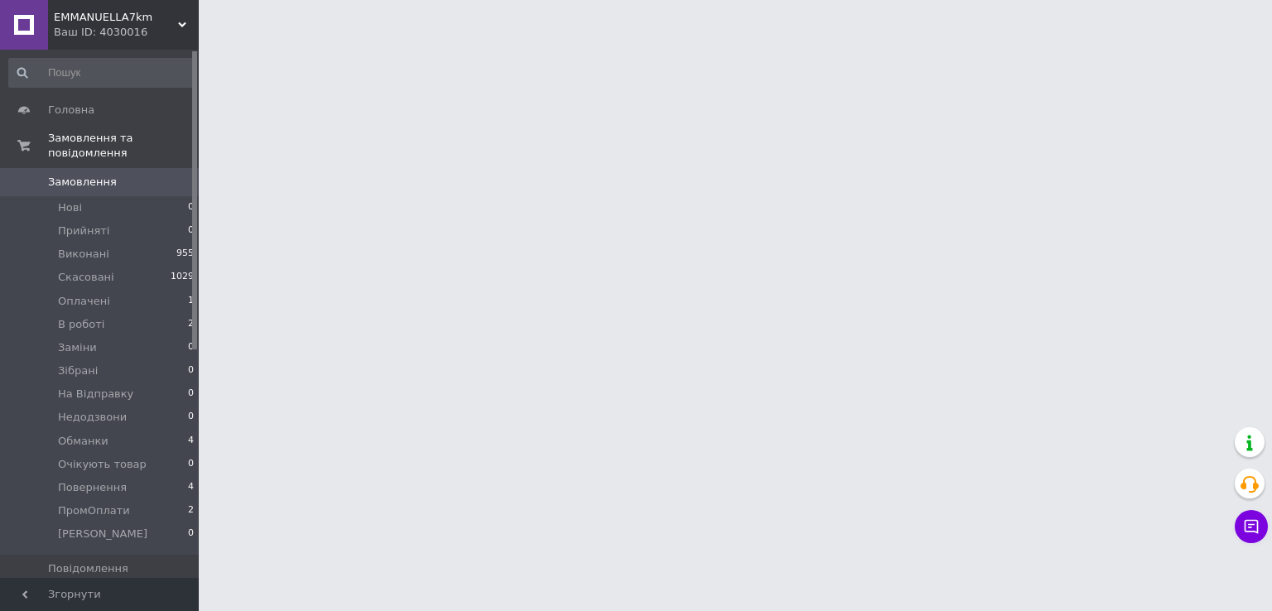
click at [123, 175] on span "Замовлення" at bounding box center [100, 182] width 105 height 15
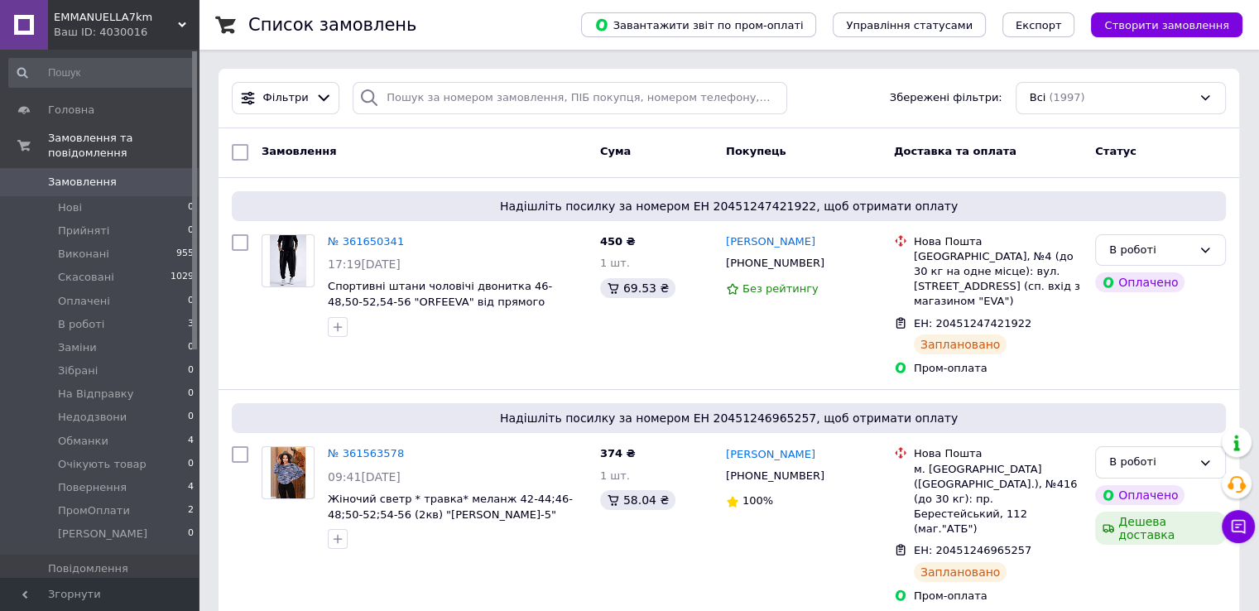
scroll to position [83, 0]
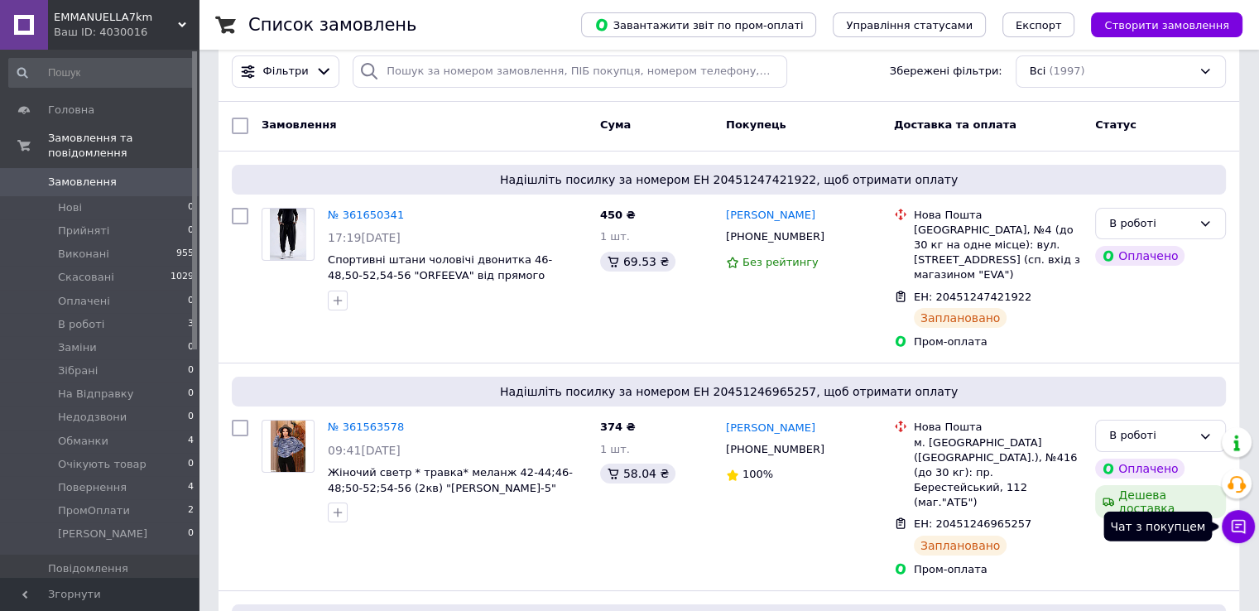
click at [1244, 522] on icon at bounding box center [1239, 527] width 14 height 14
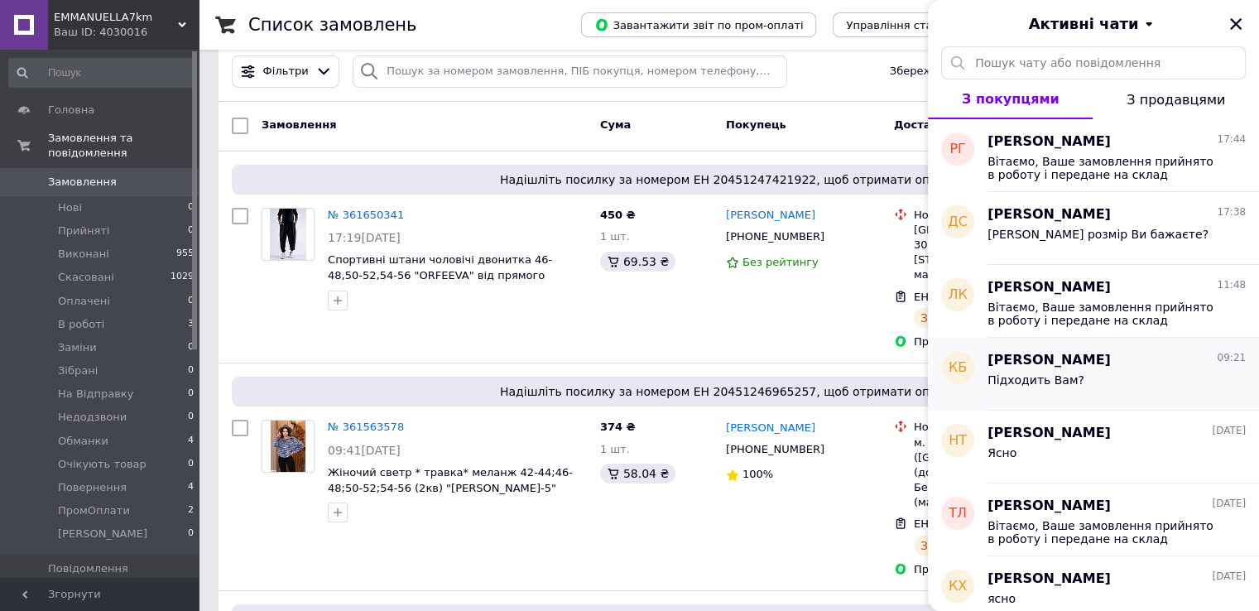
click at [1131, 402] on div "Катя Бабак 09:21 Підходить Вам?" at bounding box center [1124, 374] width 272 height 73
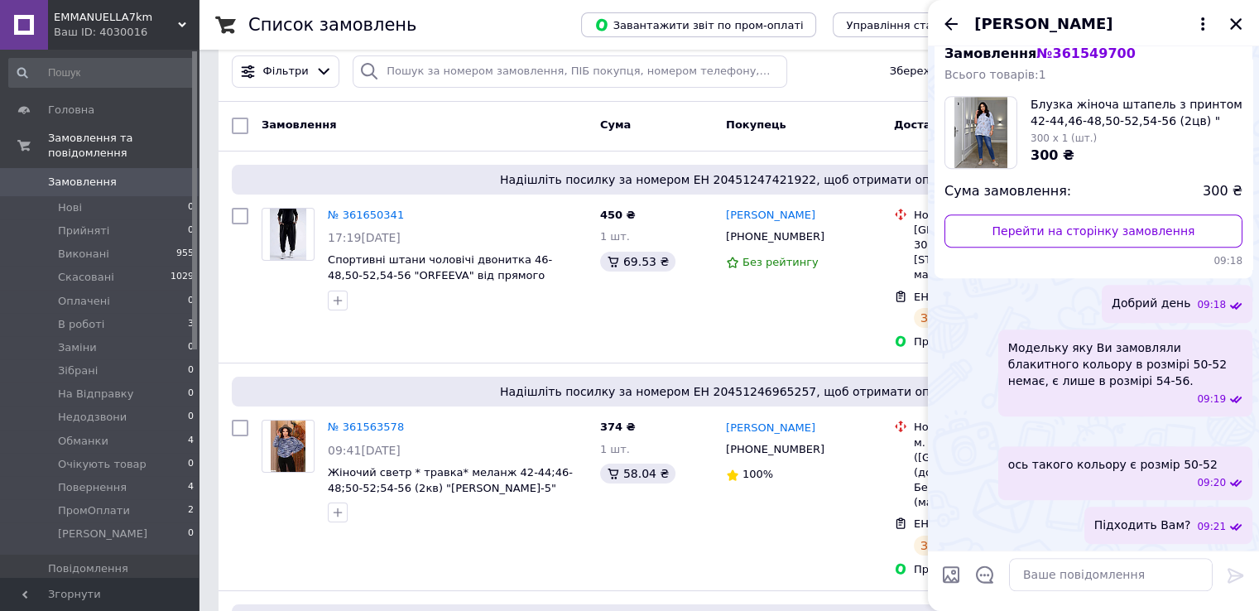
scroll to position [1000, 0]
click at [948, 14] on icon "Назад" at bounding box center [951, 24] width 20 height 20
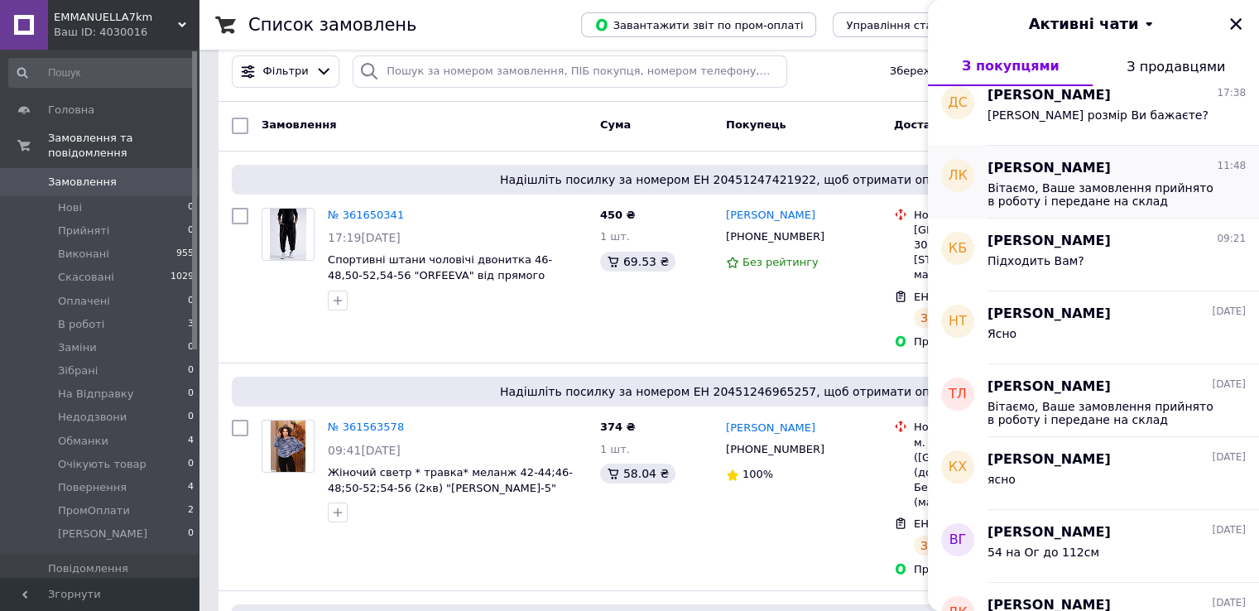
scroll to position [166, 0]
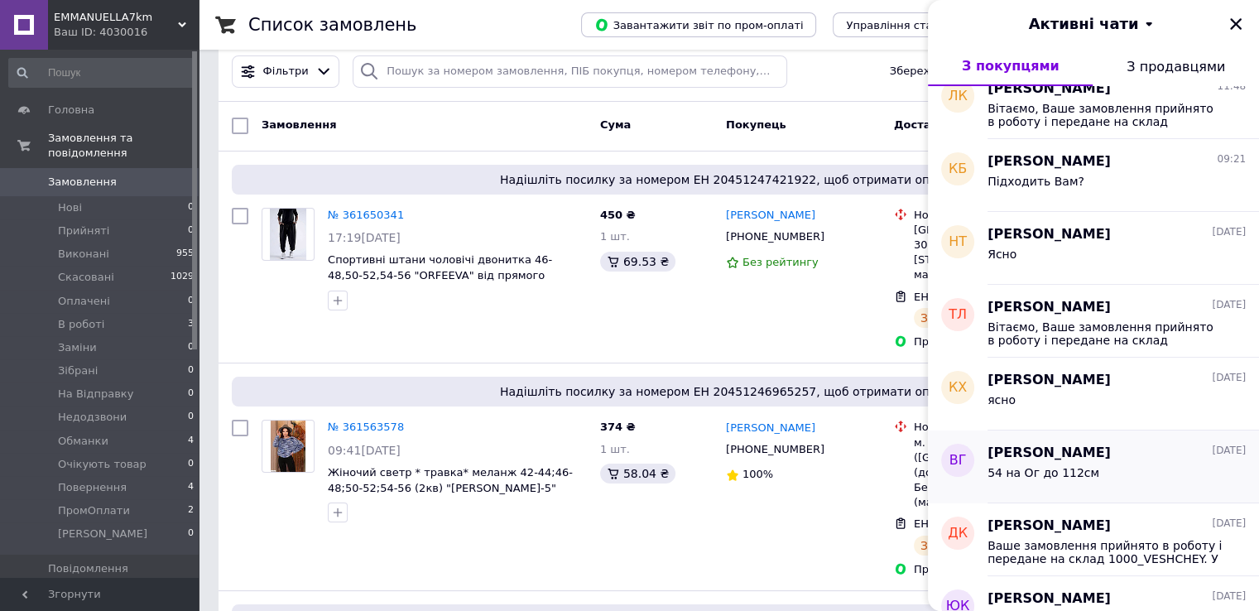
click at [1142, 488] on div "54 на Ог до 112см" at bounding box center [1117, 476] width 258 height 26
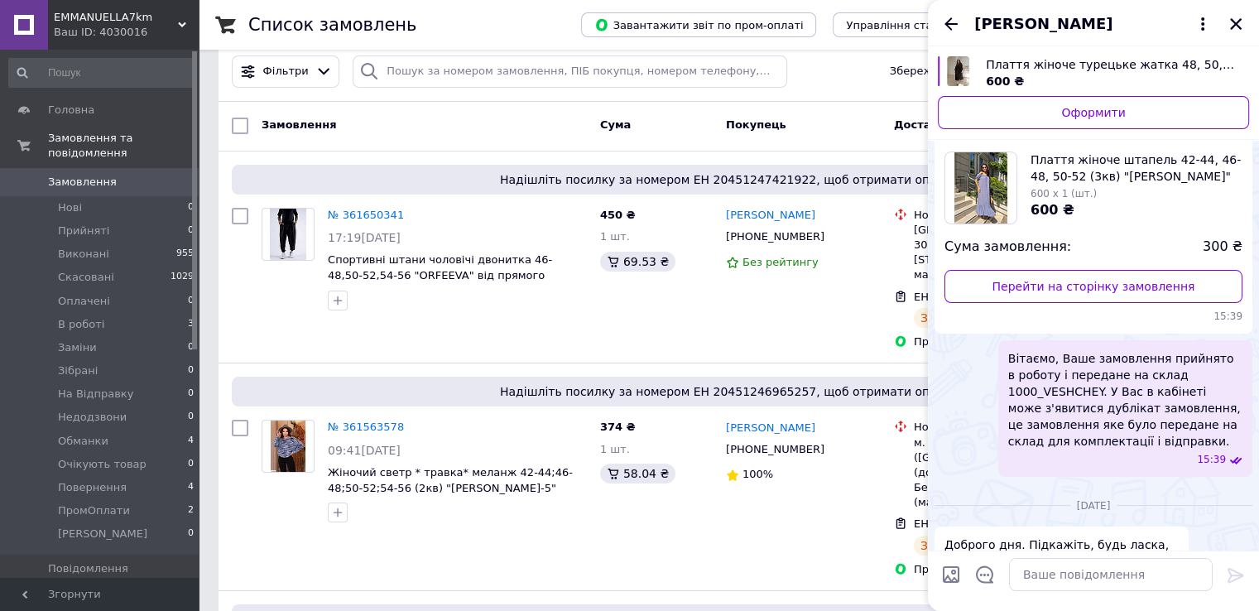
scroll to position [1319, 0]
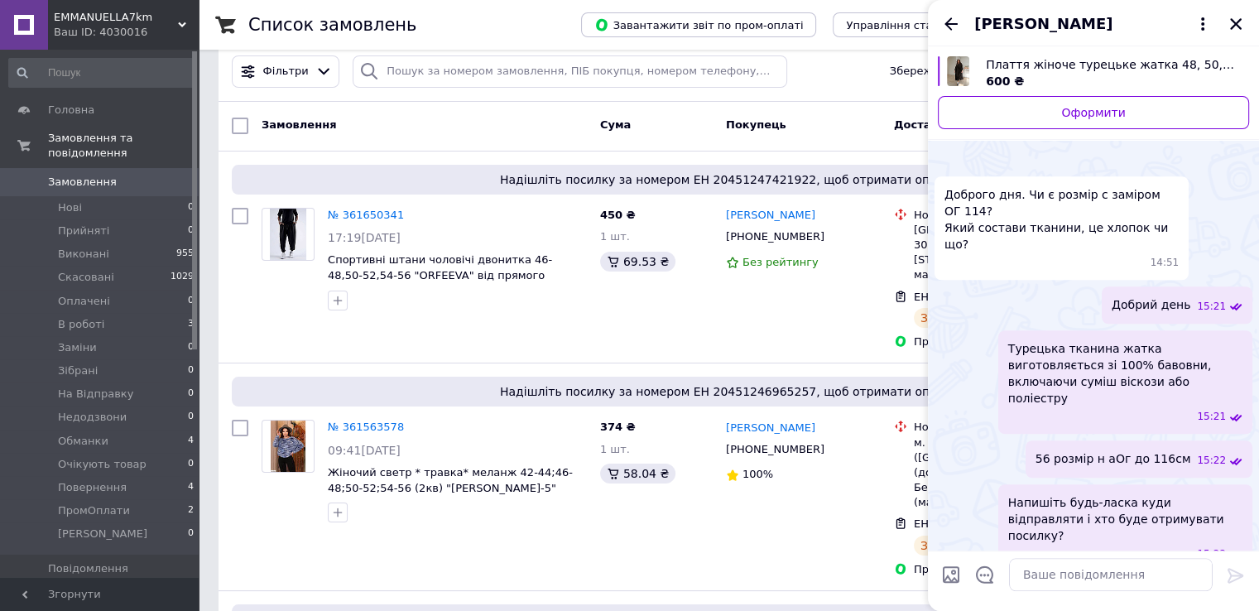
click at [1247, 24] on div "[PERSON_NAME]" at bounding box center [1093, 23] width 331 height 46
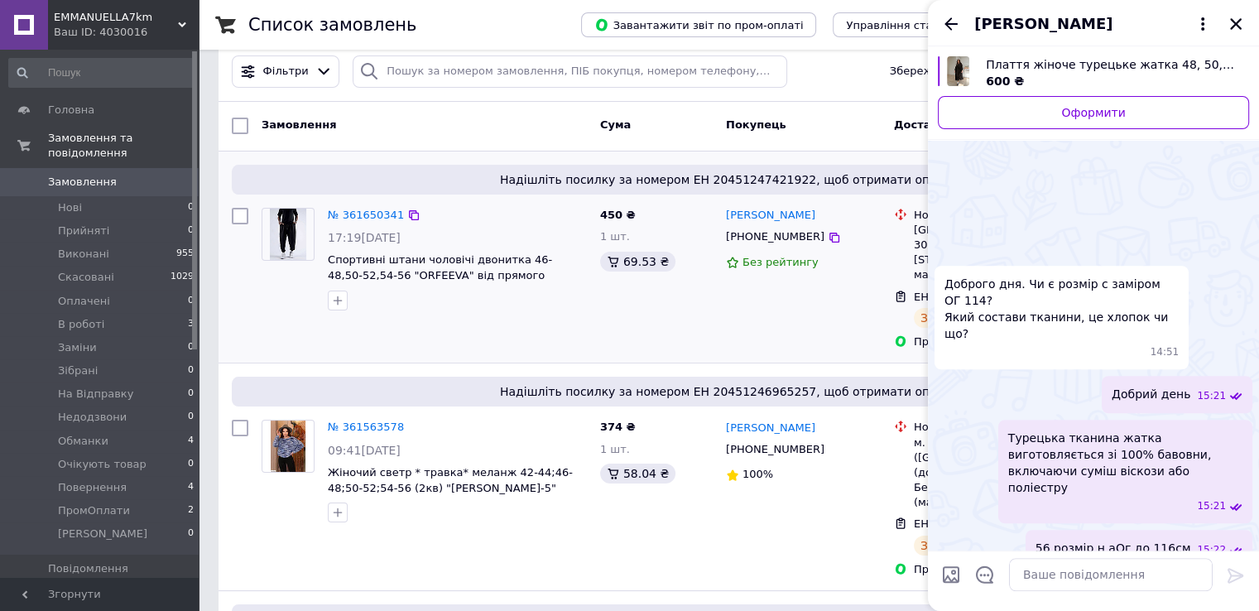
scroll to position [1234, 0]
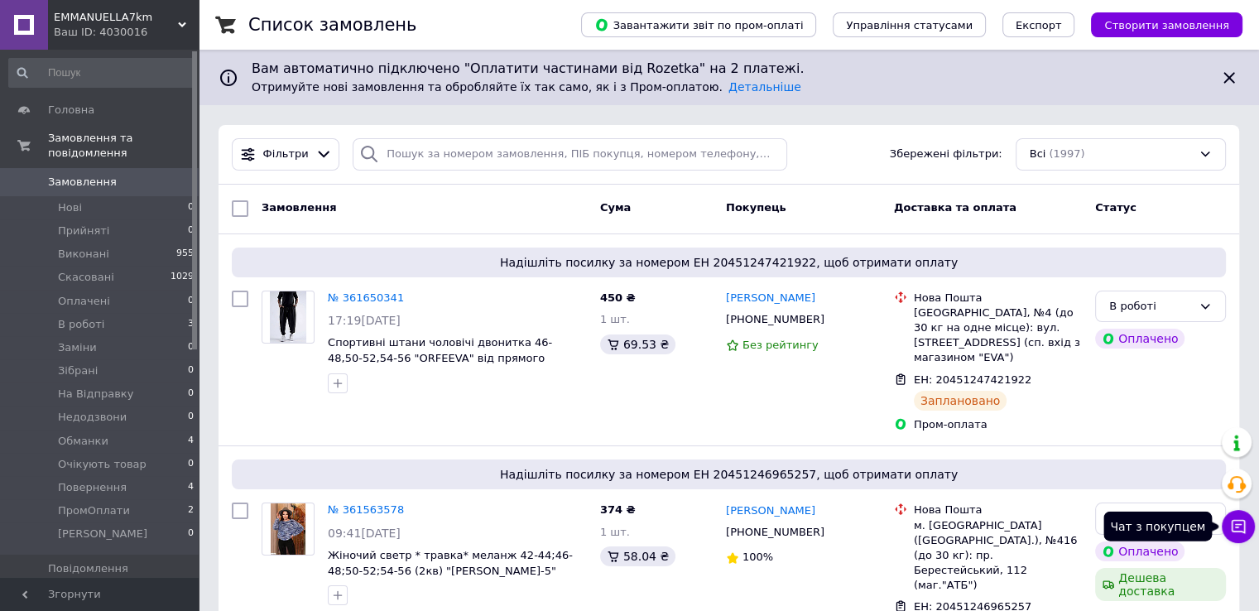
click at [1231, 535] on button "Чат з покупцем" at bounding box center [1238, 526] width 33 height 33
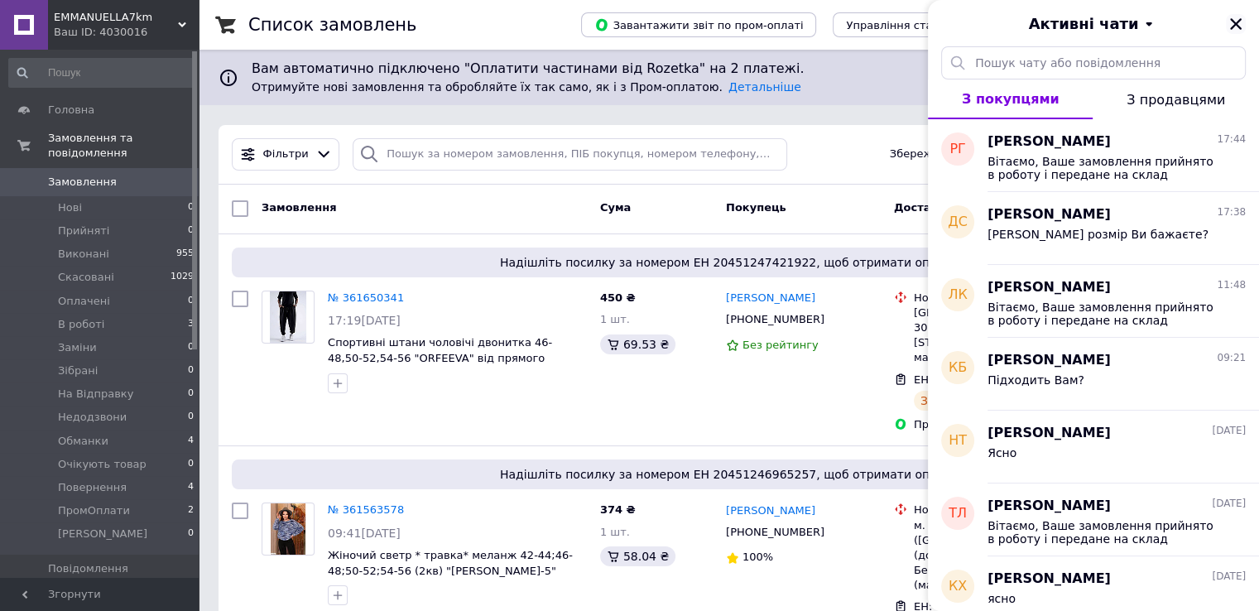
click at [1236, 29] on icon "Закрити" at bounding box center [1236, 24] width 15 height 15
